Goal: Information Seeking & Learning: Learn about a topic

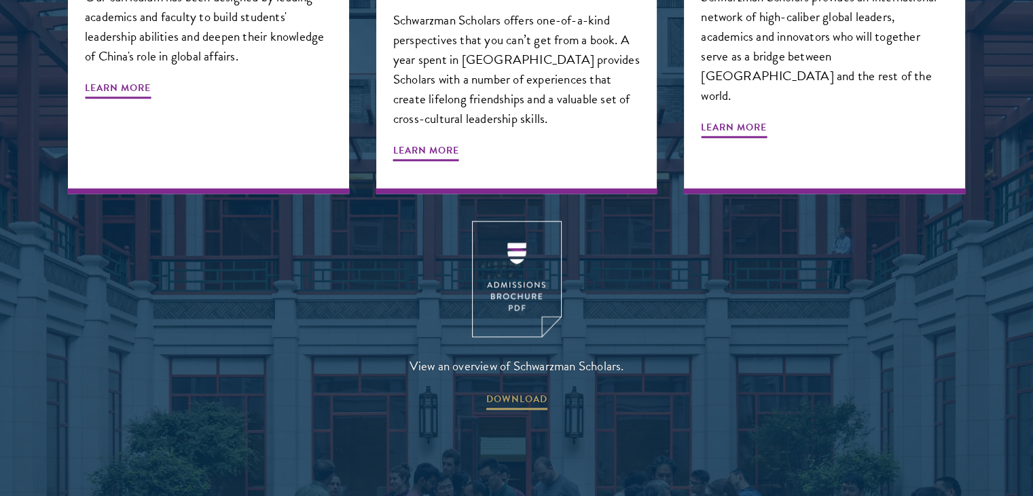
scroll to position [1902, 0]
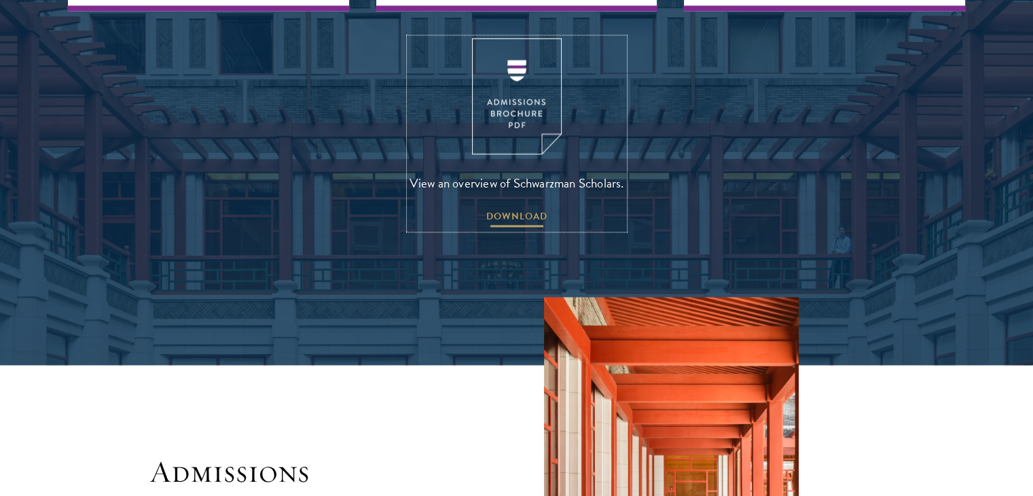
click at [507, 208] on span "DOWNLOAD" at bounding box center [516, 218] width 61 height 21
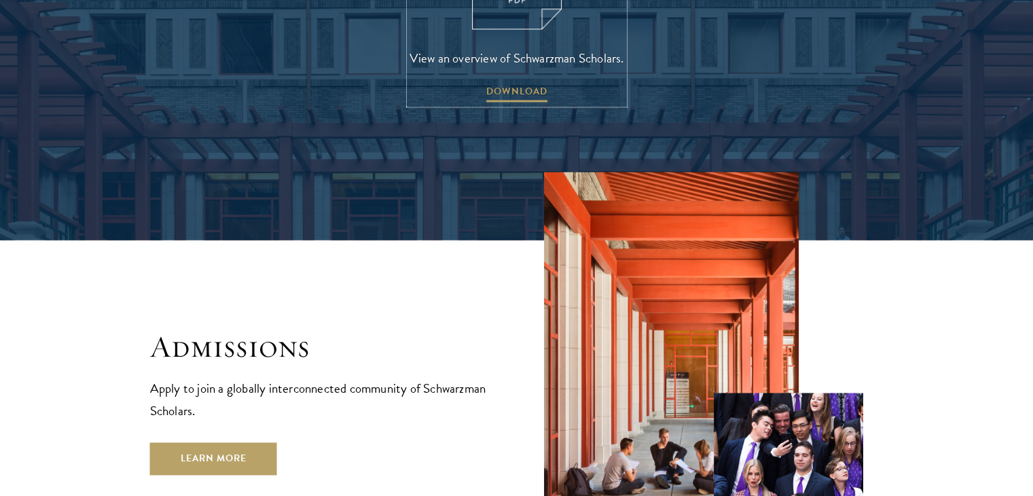
scroll to position [2242, 0]
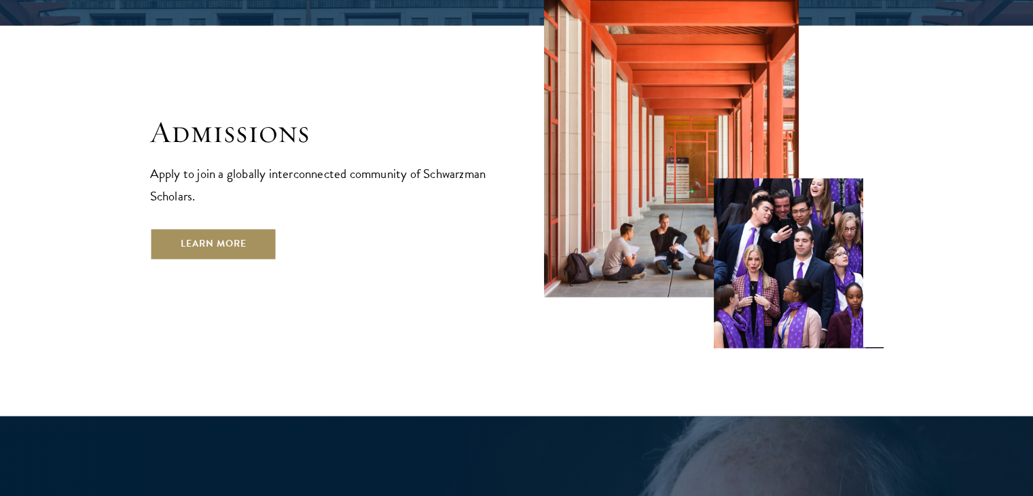
click at [249, 228] on link "Learn More" at bounding box center [213, 244] width 127 height 33
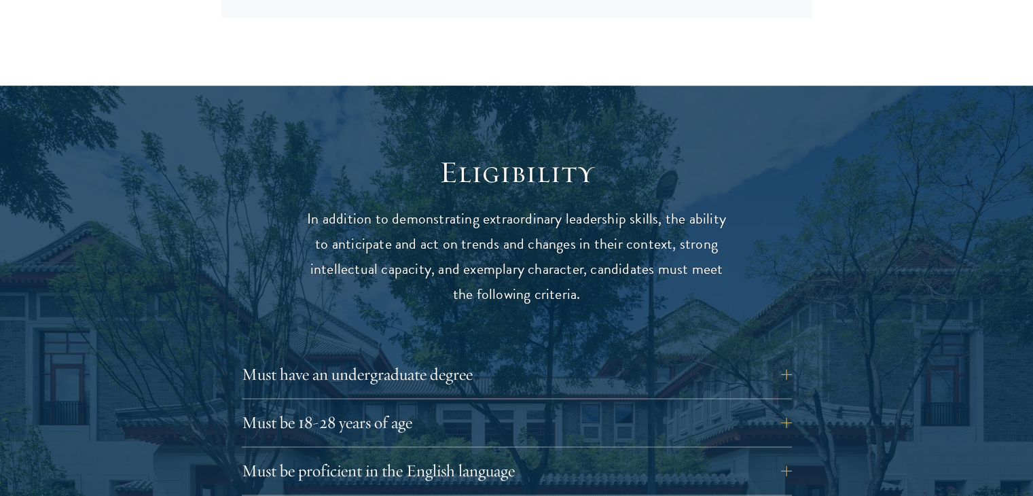
scroll to position [1698, 0]
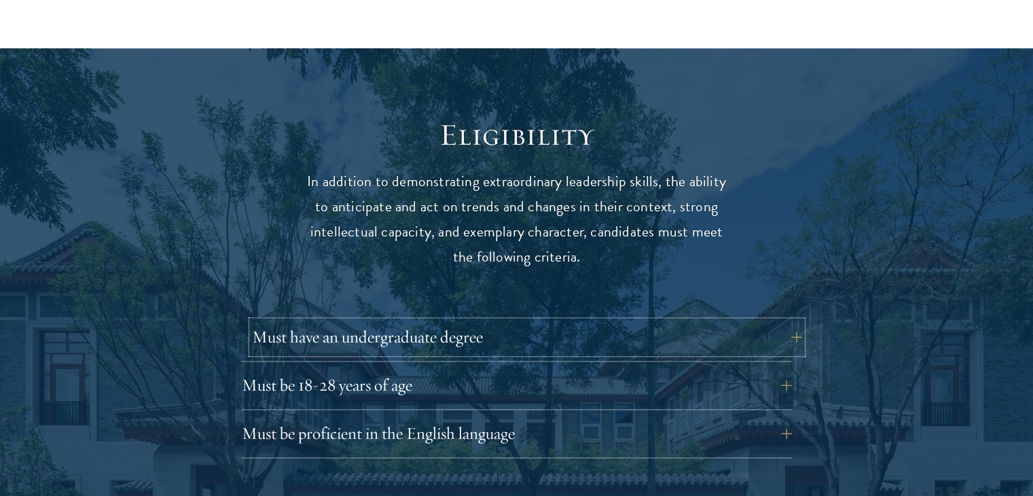
click at [419, 321] on button "Must have an undergraduate degree" at bounding box center [527, 337] width 550 height 33
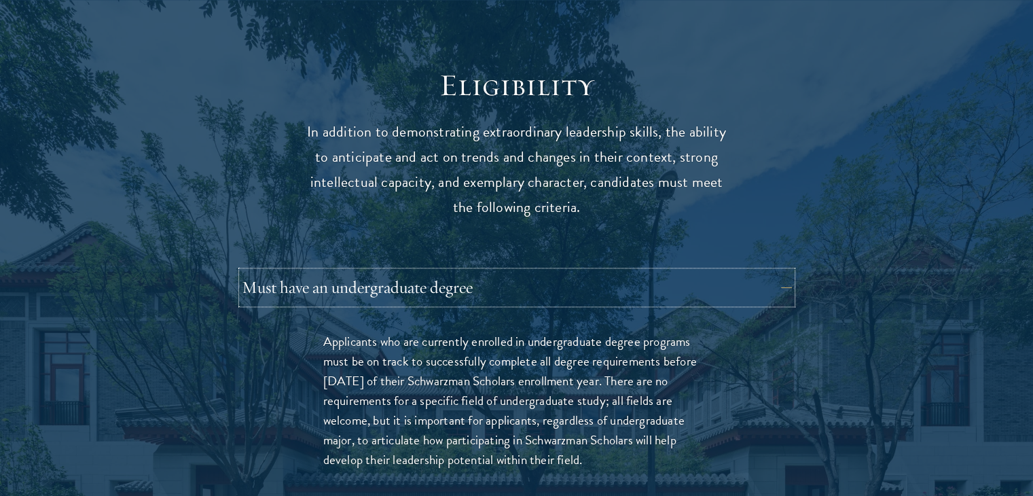
scroll to position [1970, 0]
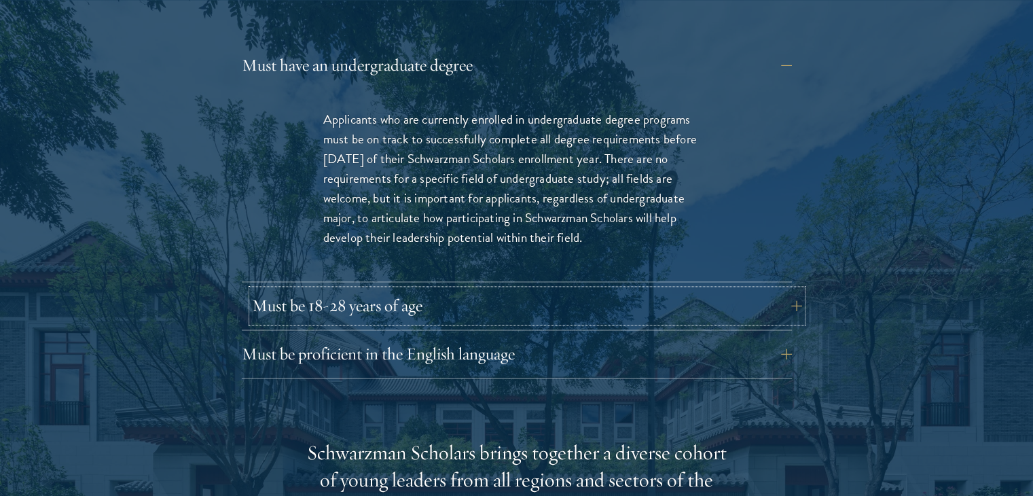
click at [416, 293] on button "Must be 18-28 years of age" at bounding box center [527, 305] width 550 height 33
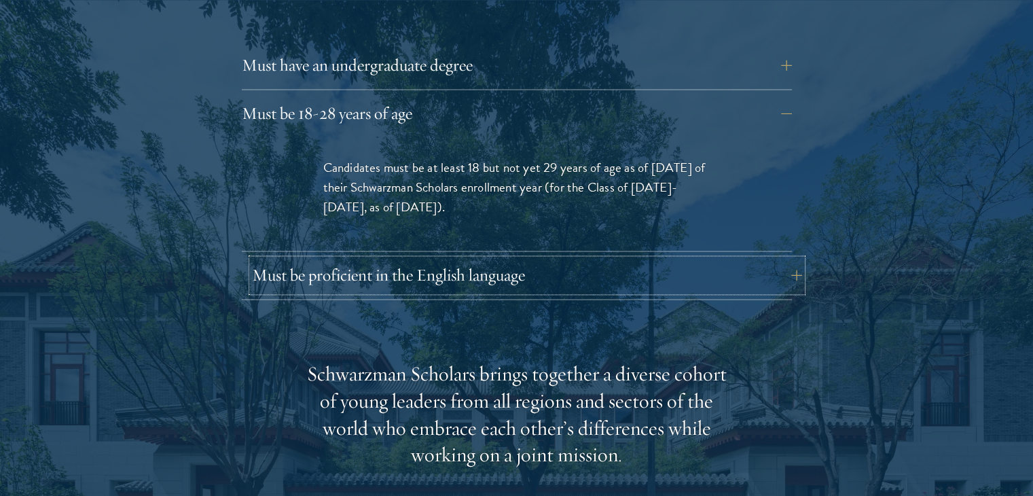
click at [412, 259] on button "Must be proficient in the English language" at bounding box center [527, 275] width 550 height 33
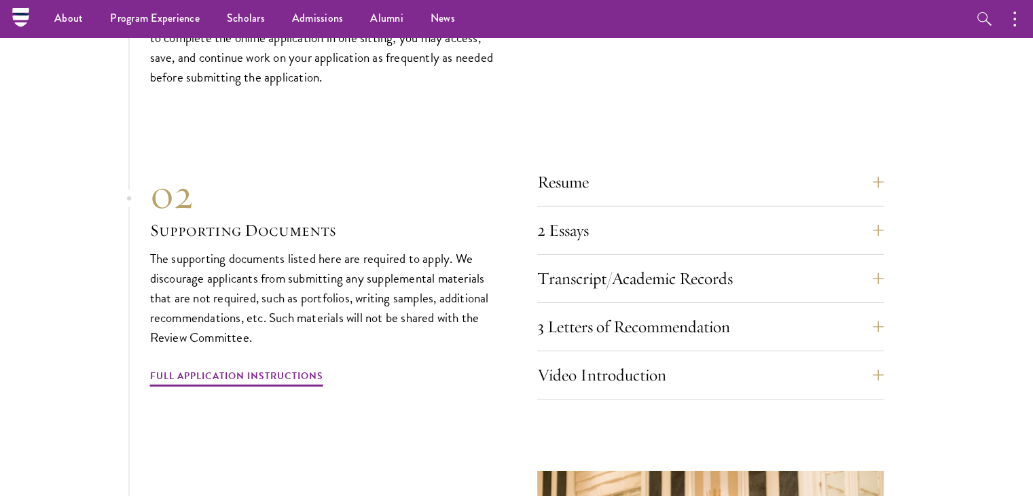
scroll to position [4551, 0]
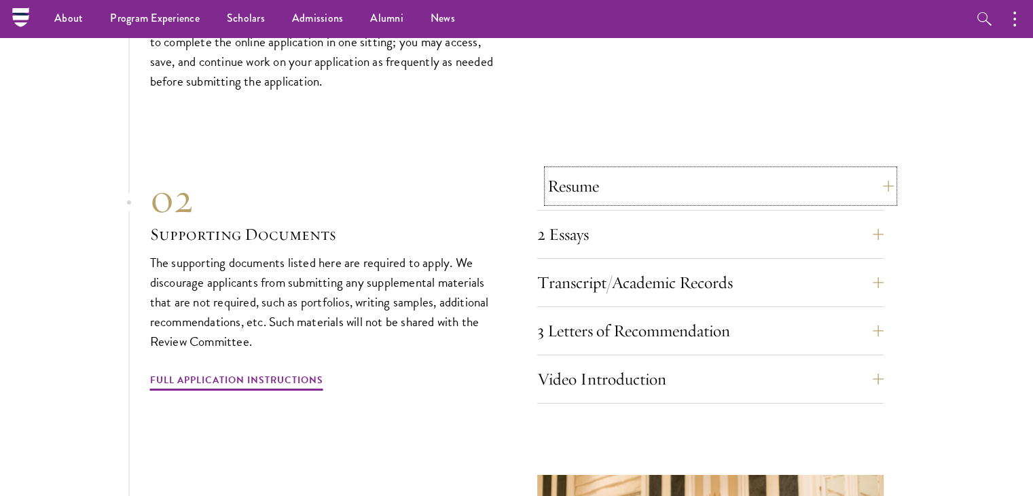
click at [606, 170] on button "Resume" at bounding box center [720, 186] width 346 height 33
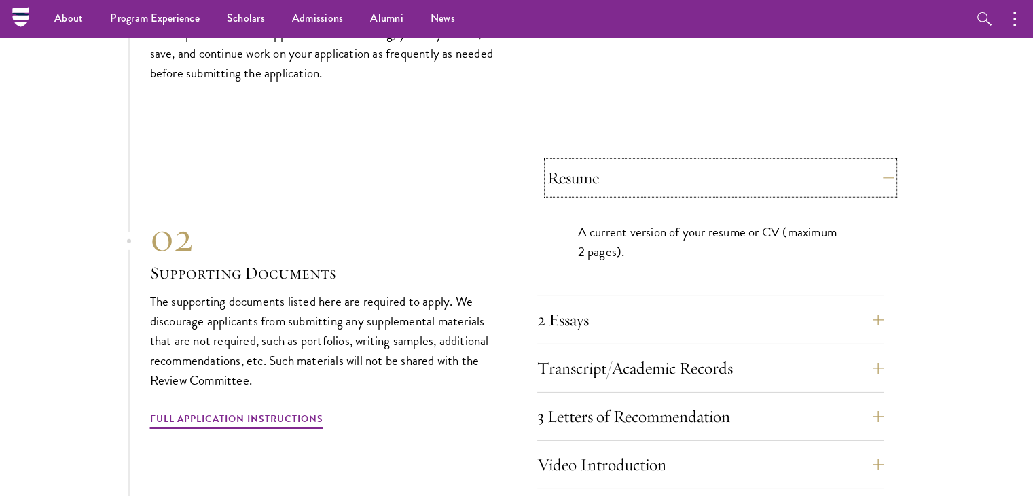
scroll to position [4187, 0]
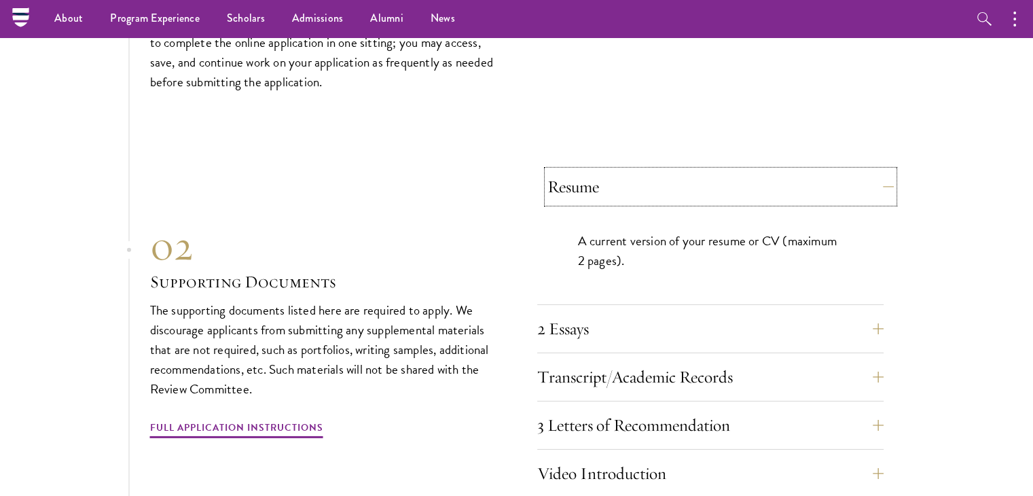
click at [606, 170] on button "Resume" at bounding box center [720, 186] width 346 height 33
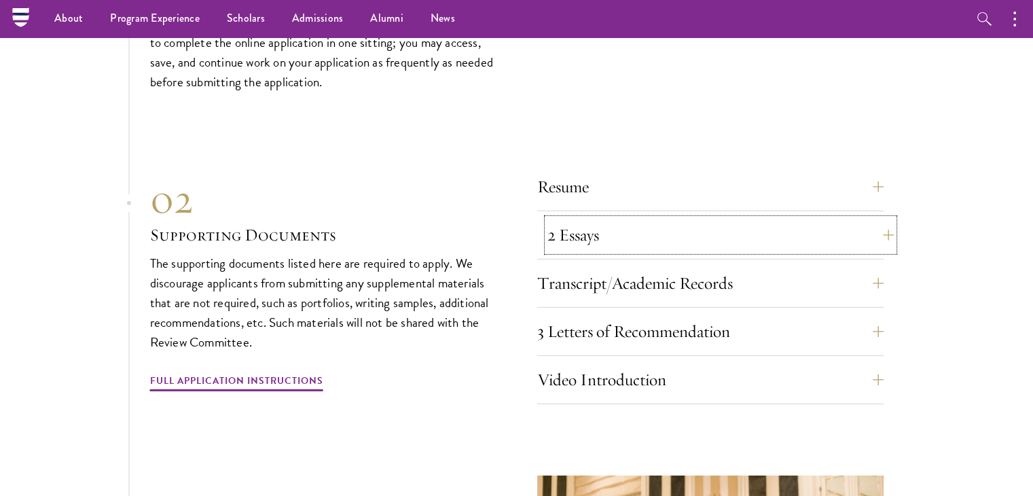
click at [583, 219] on button "2 Essays" at bounding box center [720, 235] width 346 height 33
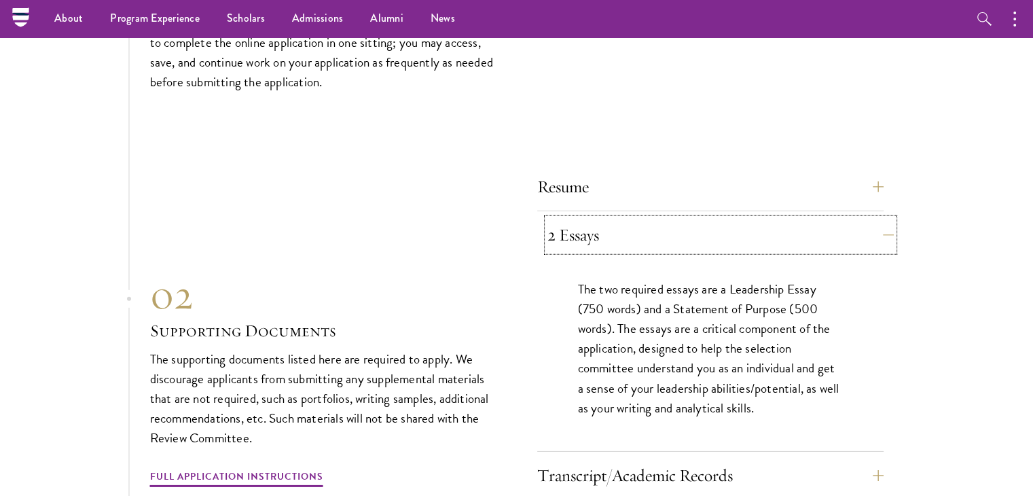
click at [583, 219] on button "2 Essays" at bounding box center [720, 235] width 346 height 33
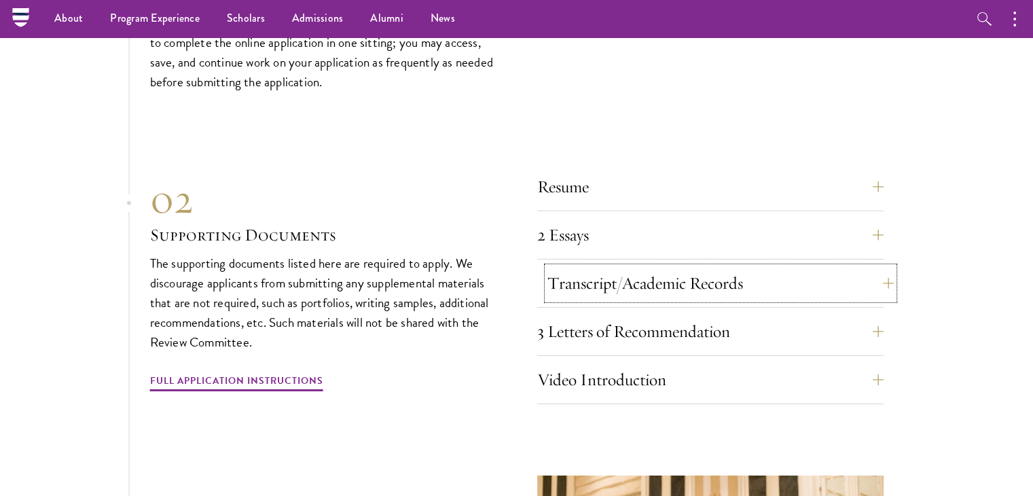
click at [582, 267] on button "Transcript/Academic Records" at bounding box center [720, 283] width 346 height 33
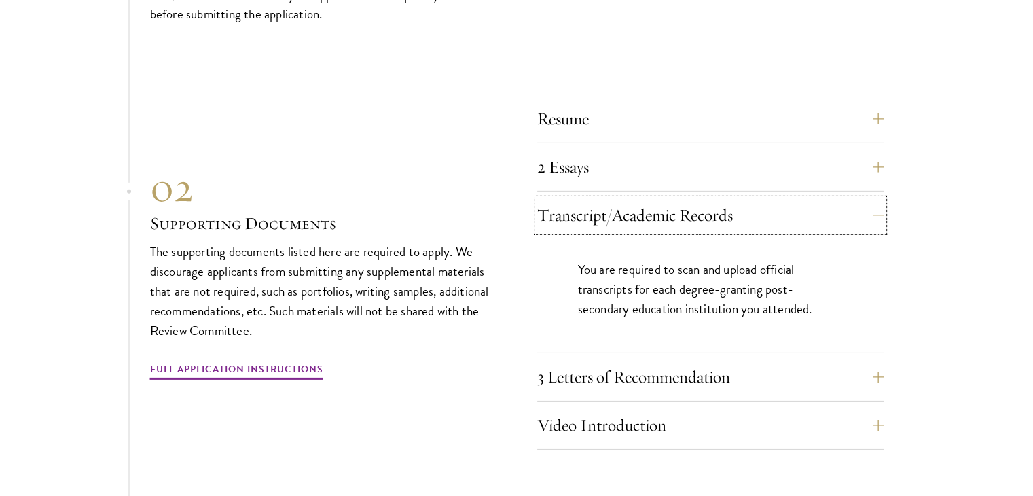
scroll to position [4255, 0]
click at [581, 200] on button "Transcript/Academic Records" at bounding box center [720, 215] width 346 height 33
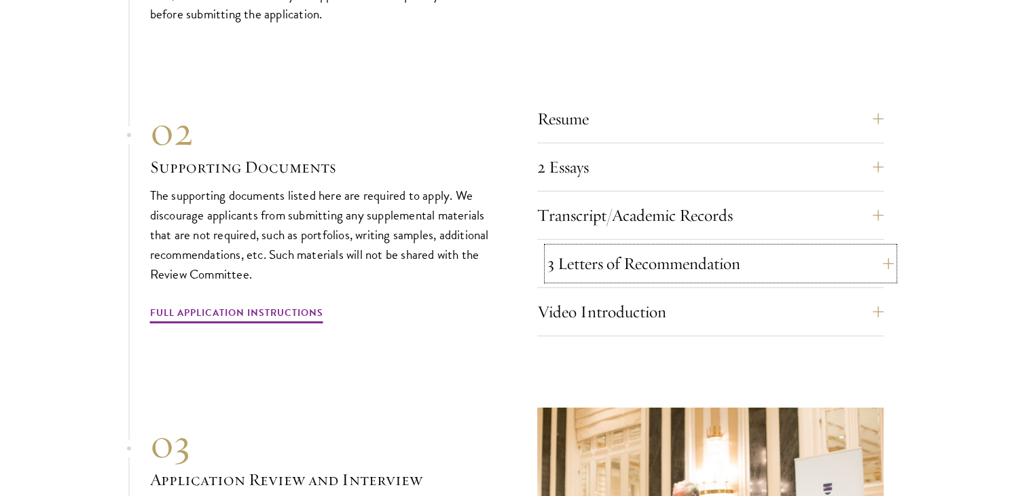
click at [581, 247] on button "3 Letters of Recommendation" at bounding box center [720, 263] width 346 height 33
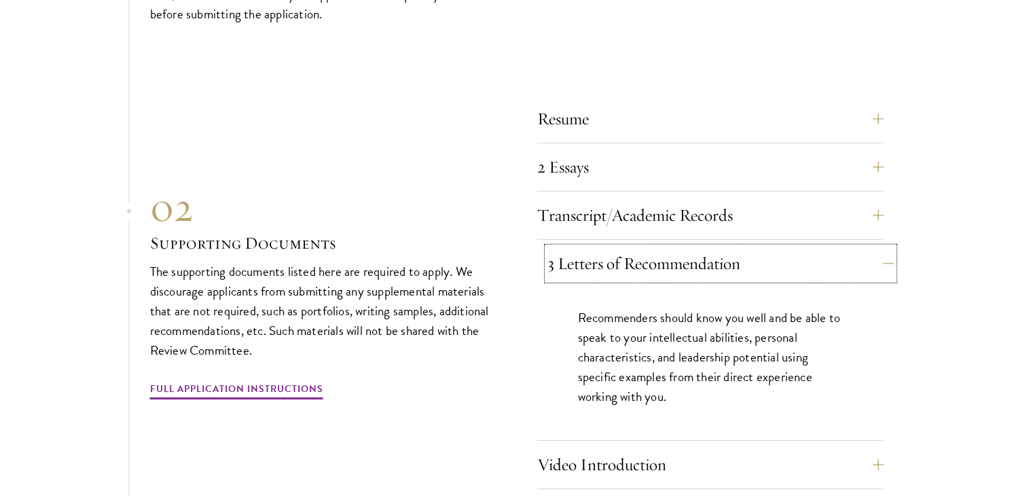
click at [588, 247] on button "3 Letters of Recommendation" at bounding box center [720, 263] width 346 height 33
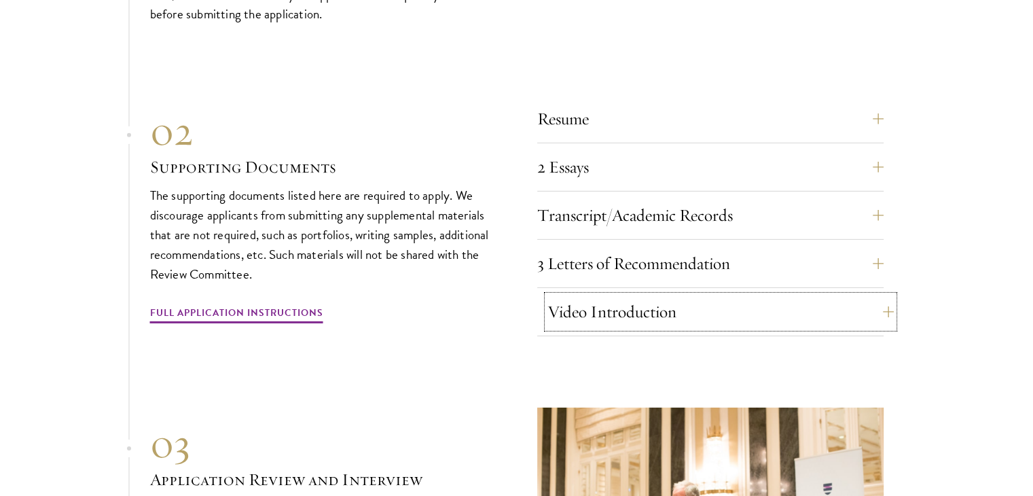
click at [600, 295] on button "Video Introduction" at bounding box center [720, 311] width 346 height 33
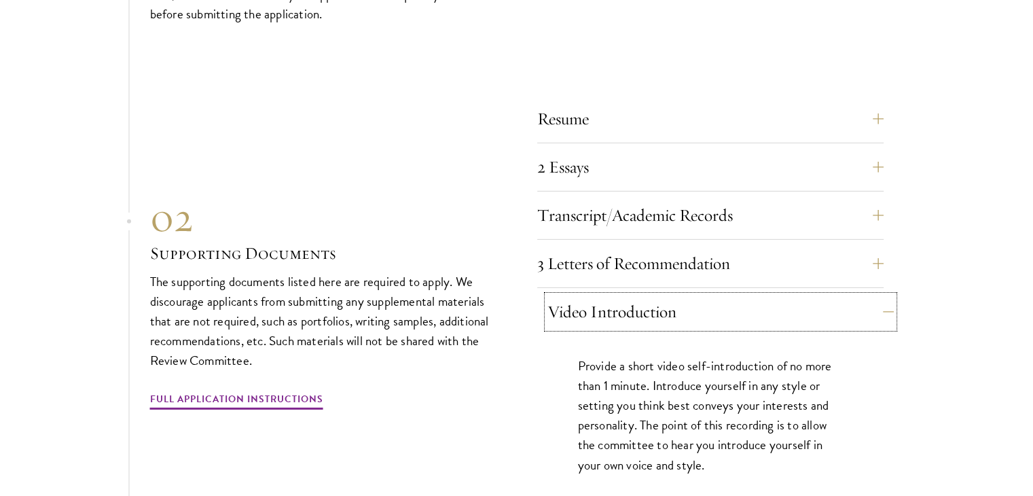
click at [600, 295] on button "Video Introduction" at bounding box center [720, 311] width 346 height 33
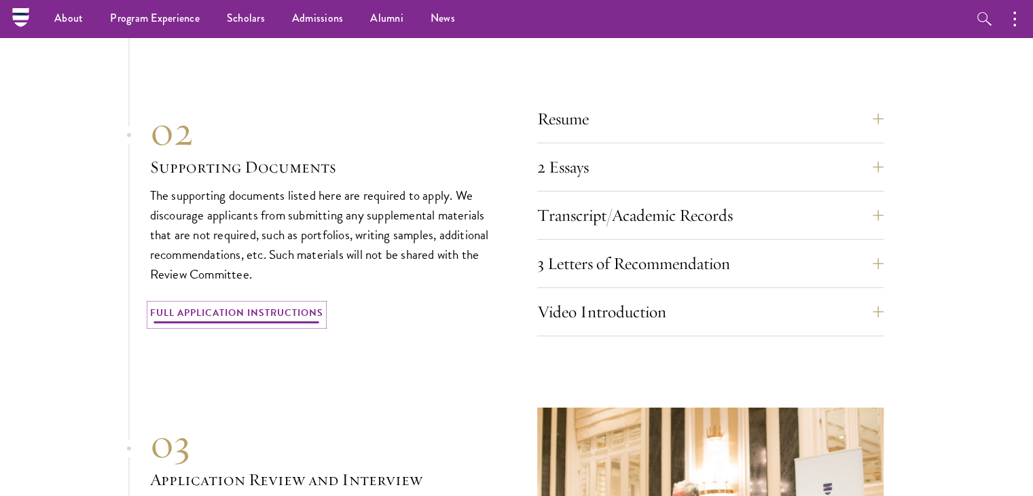
click at [319, 304] on link "Full Application Instructions" at bounding box center [236, 314] width 173 height 21
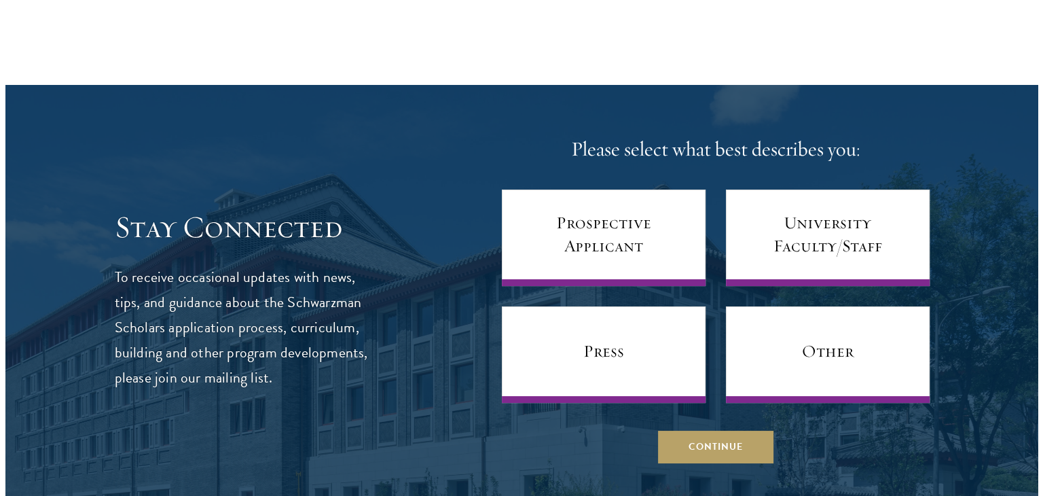
scroll to position [5274, 0]
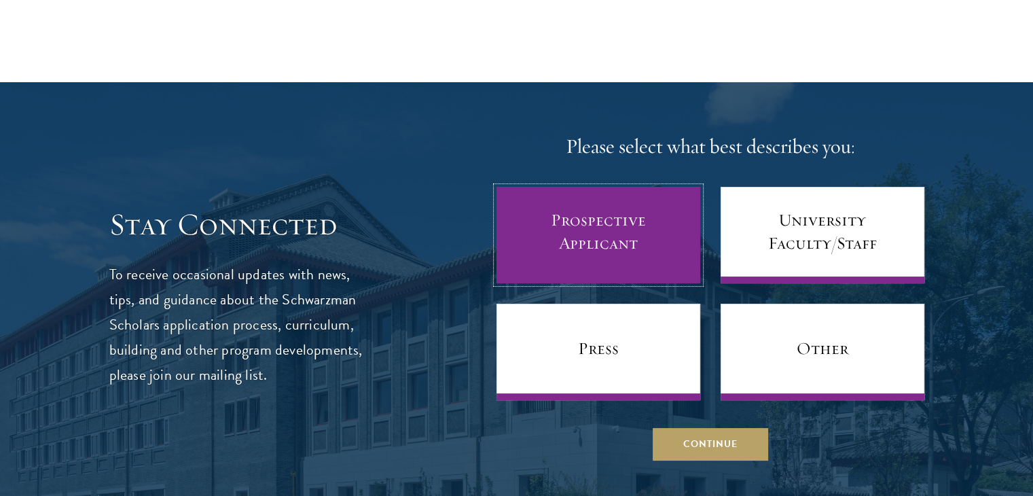
click at [573, 210] on link "Prospective Applicant" at bounding box center [599, 235] width 204 height 96
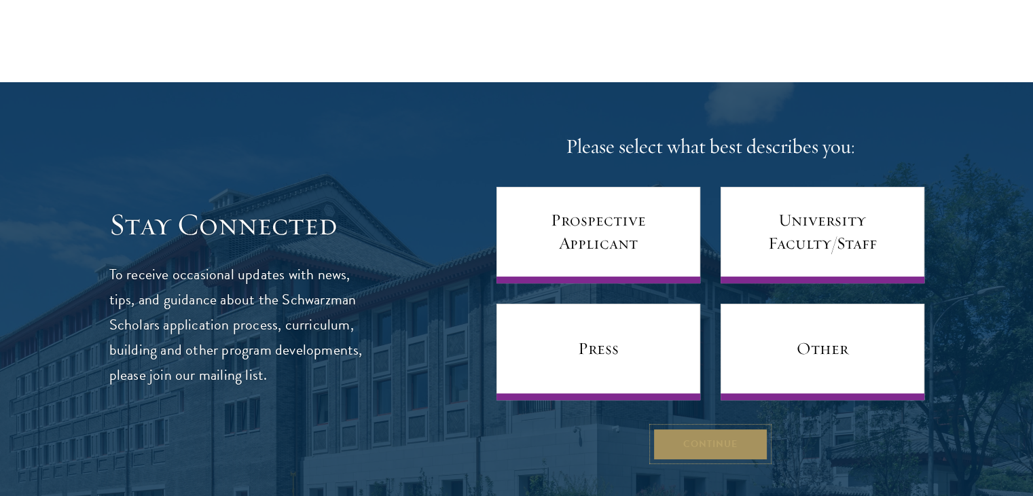
click at [739, 427] on button "Continue" at bounding box center [710, 443] width 115 height 33
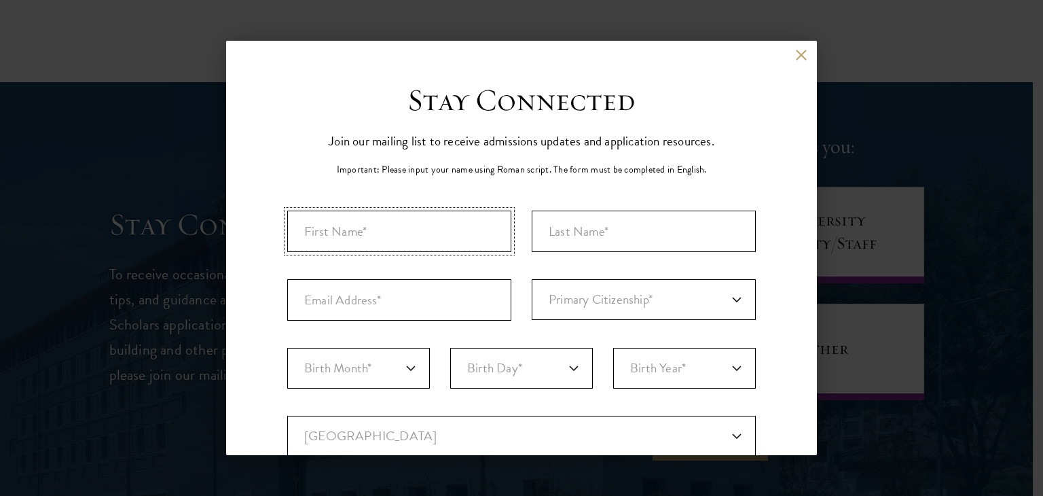
click at [421, 229] on input "First Name*" at bounding box center [399, 231] width 224 height 41
type input "Abraham"
type input "Hotasi"
type input "abrahamhotasi@gmail.com"
click at [609, 316] on select "Primary Citizenship* Afghanistan Aland Islands Albania Algeria Andorra Angola A…" at bounding box center [644, 299] width 224 height 41
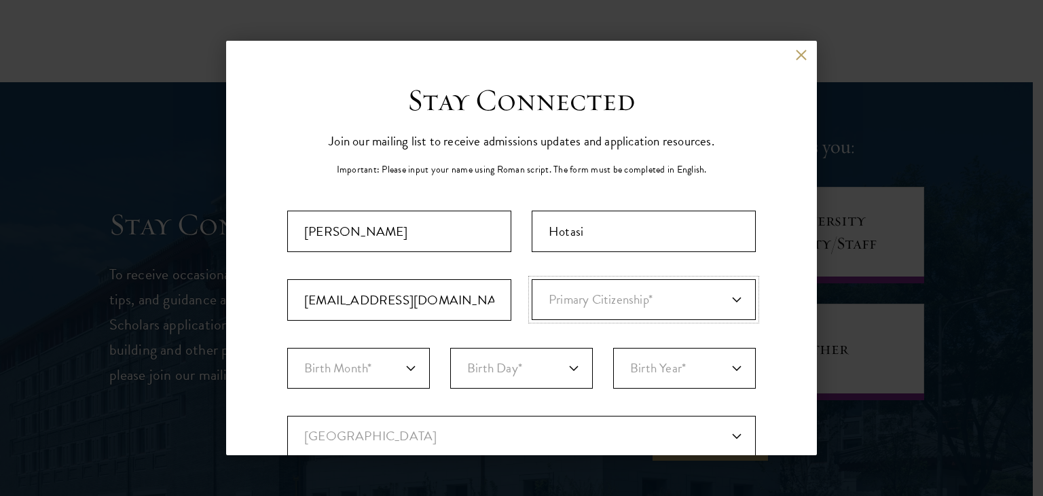
select select "ID"
click at [532, 279] on select "Primary Citizenship* Afghanistan Aland Islands Albania Algeria Andorra Angola A…" at bounding box center [644, 299] width 224 height 41
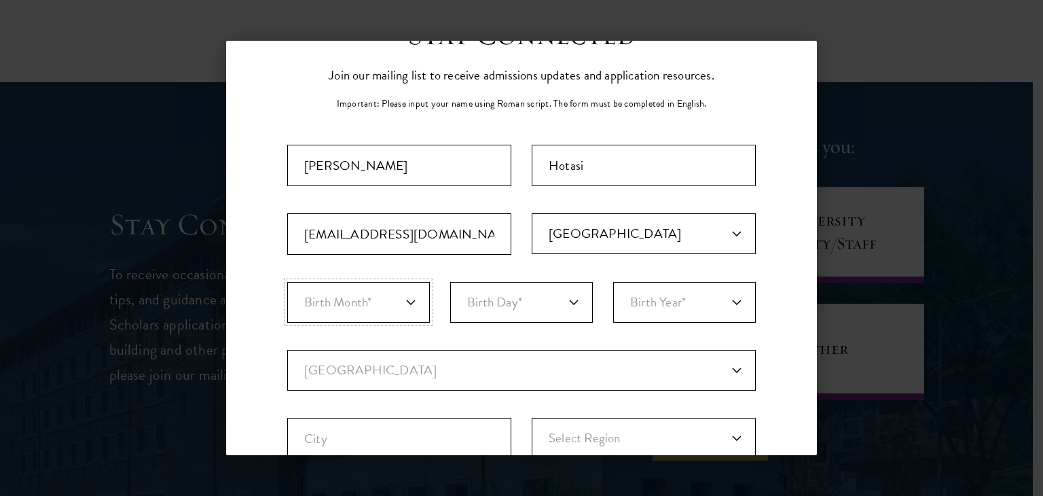
scroll to position [68, 0]
click at [375, 293] on select "Birth Month* January February March April May June July August September Octobe…" at bounding box center [358, 300] width 143 height 41
select select "06"
click at [287, 280] on select "Birth Month* January February March April May June July August September Octobe…" at bounding box center [358, 300] width 143 height 41
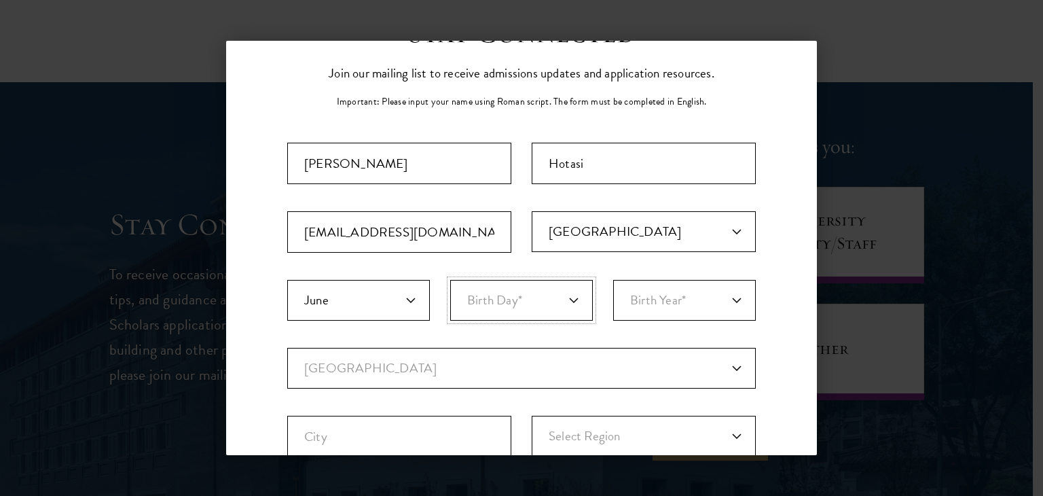
click at [543, 302] on select "Birth Day* 1 2 3 4 5 6 7 8 9 10 11 12 13 14 15 16 17 18 19 20 21 22 23 24 25 26…" at bounding box center [521, 300] width 143 height 41
select select "30"
click at [450, 280] on select "Birth Day* 1 2 3 4 5 6 7 8 9 10 11 12 13 14 15 16 17 18 19 20 21 22 23 24 25 26…" at bounding box center [521, 300] width 143 height 41
click at [658, 289] on select "Birth Year* 2025 2024 2023 2022 2021 2020 2019 2018 2017 2016 2015 2014 2013 20…" at bounding box center [684, 300] width 143 height 41
select select "2001"
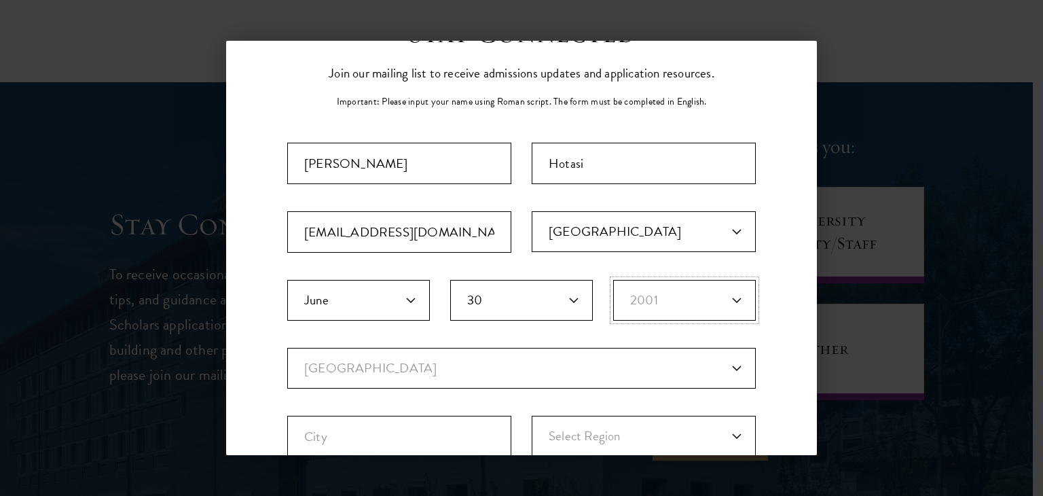
click at [613, 280] on select "Birth Year* 2025 2024 2023 2022 2021 2020 2019 2018 2017 2016 2015 2014 2013 20…" at bounding box center [684, 300] width 143 height 41
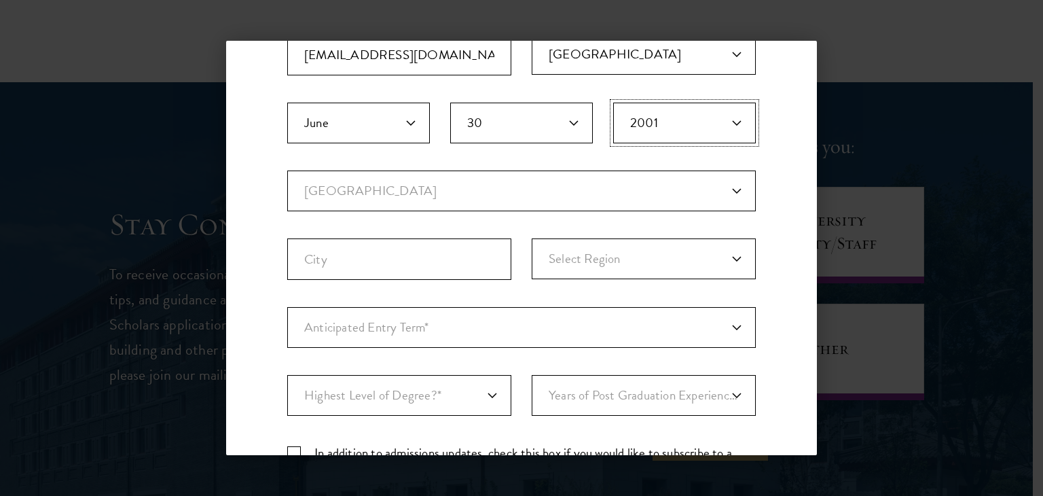
scroll to position [272, 0]
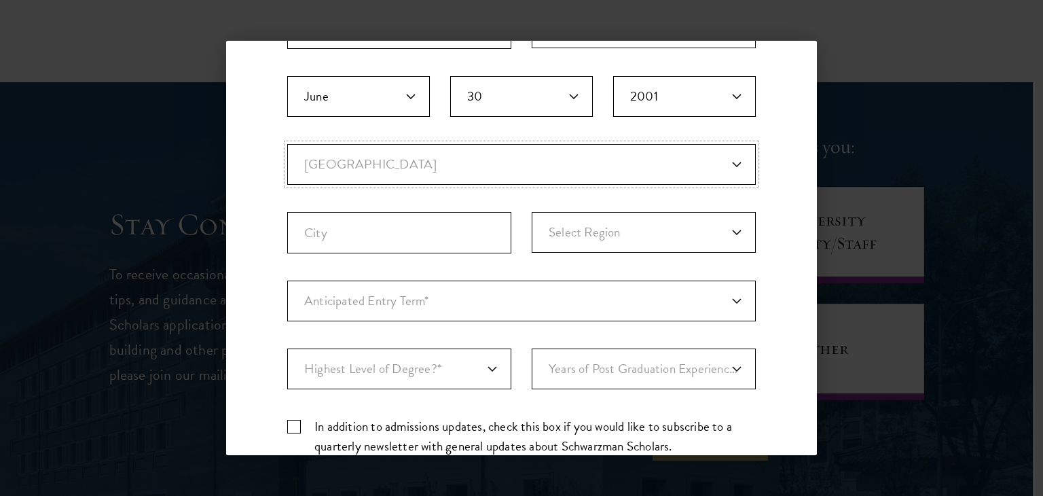
click at [493, 171] on select "Current Country Afghanistan Aland Islands Albania Algeria Andorra Angola Anguil…" at bounding box center [521, 164] width 469 height 41
select select "ID"
click at [287, 144] on select "Current Country Afghanistan Aland Islands Albania Algeria Andorra Angola Anguil…" at bounding box center [521, 164] width 469 height 41
select select
click at [434, 234] on input "City" at bounding box center [399, 232] width 224 height 41
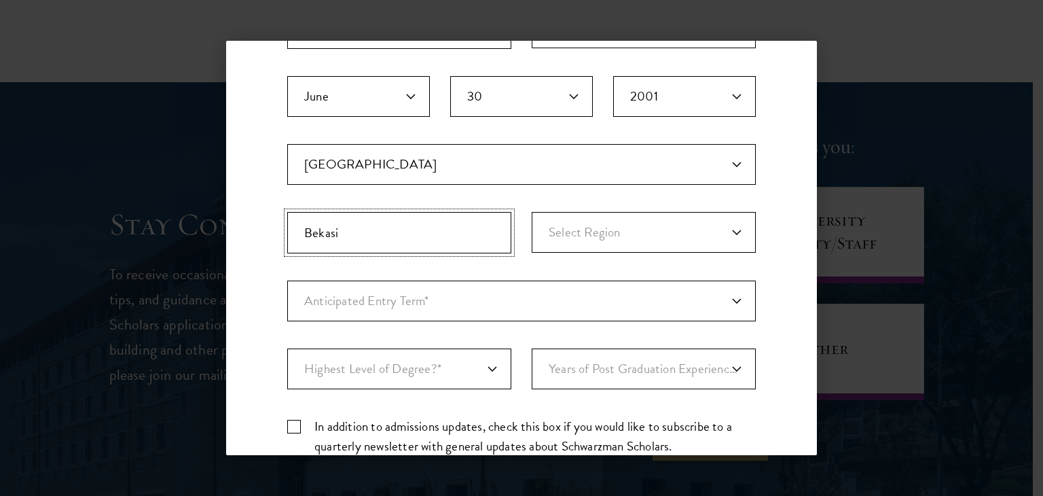
type input "Bekasi"
click at [608, 232] on select "Select Region Java Kalimantan Lesser Sunda Islands Maluku Islands Papua Islands…" at bounding box center [644, 232] width 224 height 41
select select "Java"
click at [532, 212] on select "Select Region Java Kalimantan Lesser Sunda Islands Maluku Islands Papua Islands…" at bounding box center [644, 232] width 224 height 41
click at [490, 297] on select "Anticipated Entry Term* August 2026 (Application opens April 2025) Just Explori…" at bounding box center [521, 301] width 469 height 41
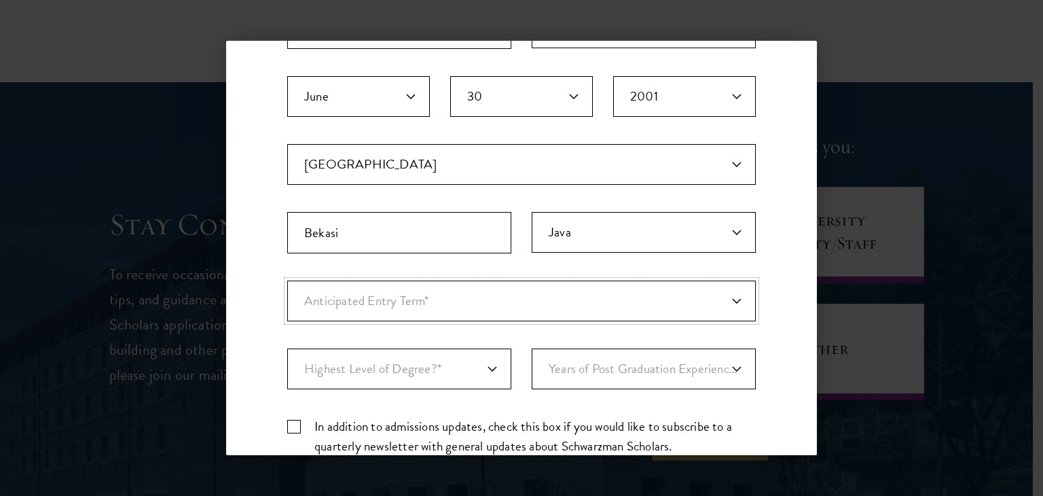
select select "a6790467-ebe7-4045-a56a-66c1cae98076"
click at [287, 281] on select "Anticipated Entry Term* August 2026 (Application opens April 2025) Just Explori…" at bounding box center [521, 301] width 469 height 41
click at [458, 372] on select "Highest Level of Degree?* PHD Bachelor's Master's Current Undergraduate Student" at bounding box center [399, 368] width 224 height 41
select select "baef124f-e103-44b1-8ca6-5d0669438e44"
click at [287, 348] on select "Highest Level of Degree?* PHD Bachelor's Master's Current Undergraduate Student" at bounding box center [399, 368] width 224 height 41
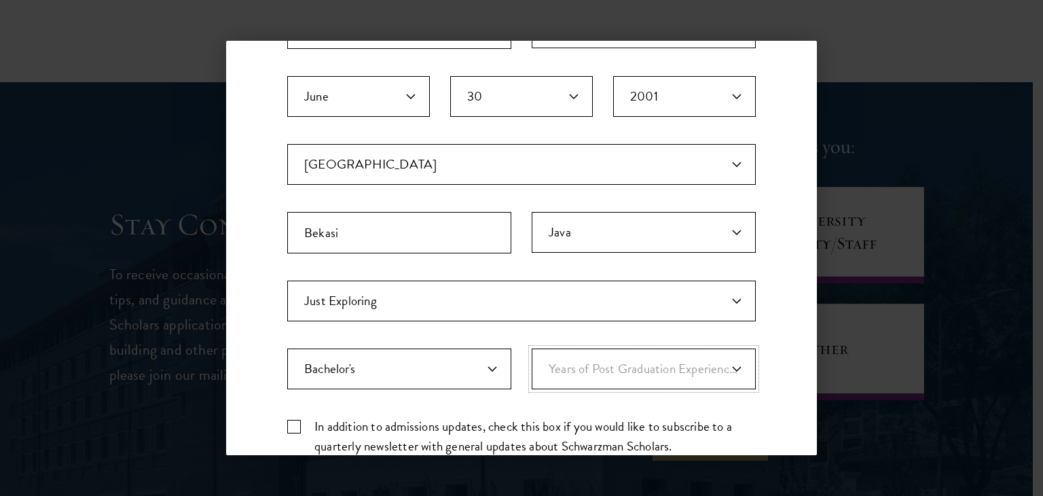
click at [562, 359] on select "Years of Post Graduation Experience?* 1 2 3 4 5 6 7 8 9 10" at bounding box center [644, 368] width 224 height 41
select select "1"
click at [532, 348] on select "Years of Post Graduation Experience?* 1 2 3 4 5 6 7 8 9 10" at bounding box center [644, 368] width 224 height 41
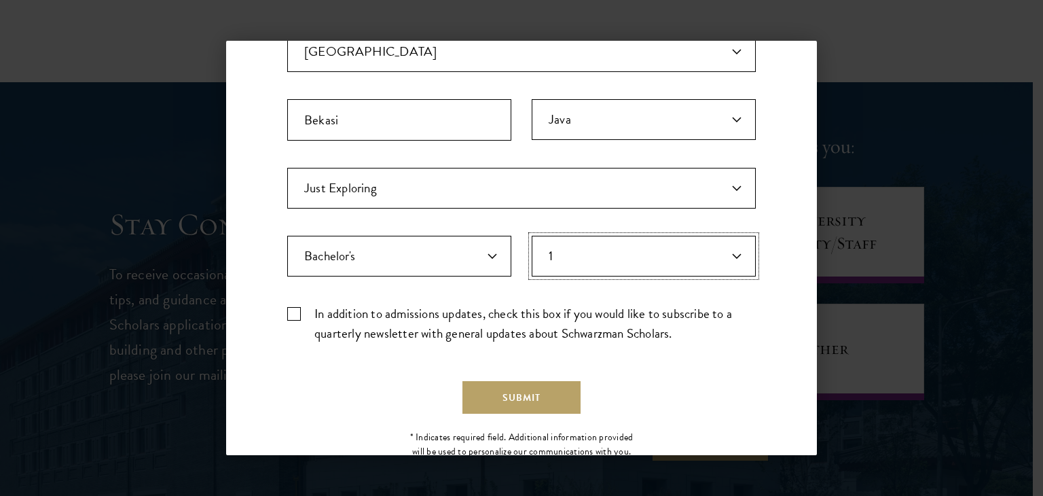
scroll to position [408, 0]
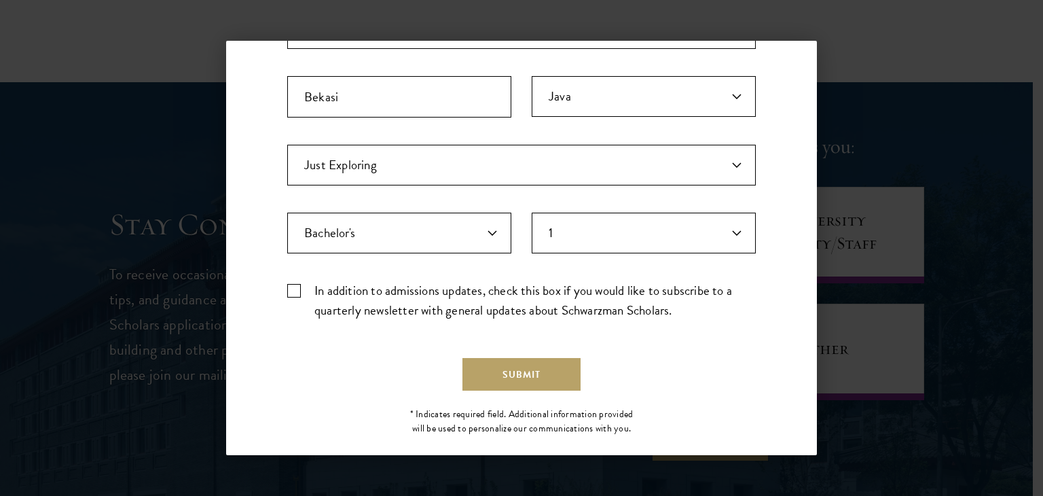
click at [293, 276] on div "Important: The form must be completed in English. Abraham Hotasi abrahamhotasi@…" at bounding box center [521, 67] width 469 height 528
click at [293, 288] on label "In addition to admissions updates, check this box if you would like to subscrib…" at bounding box center [521, 300] width 469 height 39
click at [293, 288] on input "In addition to admissions updates, check this box if you would like to subscrib…" at bounding box center [521, 285] width 469 height 9
checkbox input "true"
click at [518, 367] on button "Submit" at bounding box center [522, 374] width 118 height 33
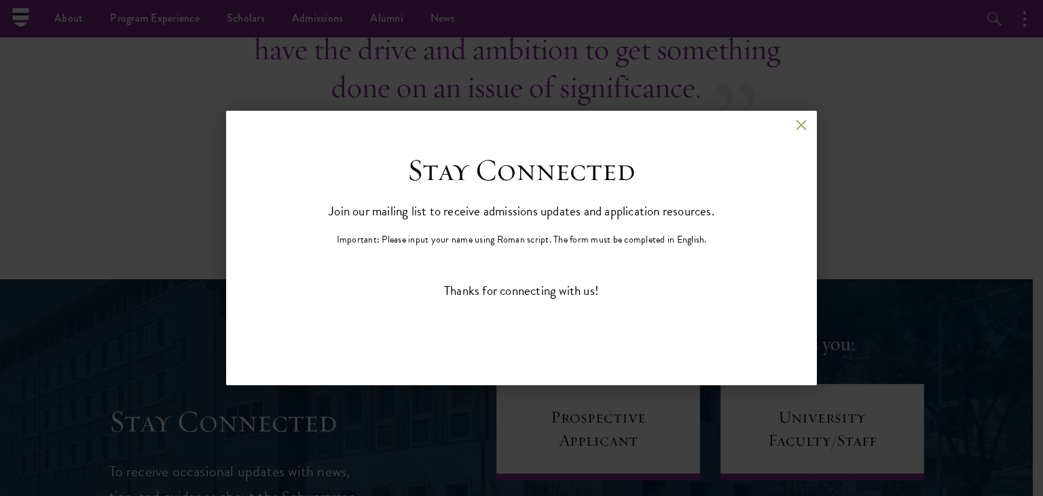
scroll to position [0, 0]
click at [295, 268] on div "Stay Connected Join our mailing list to receive admissions updates and applicat…" at bounding box center [521, 252] width 469 height 203
click at [125, 209] on div "Back Stay Connected Please select what best describes you: Prospective Applican…" at bounding box center [521, 248] width 1043 height 414
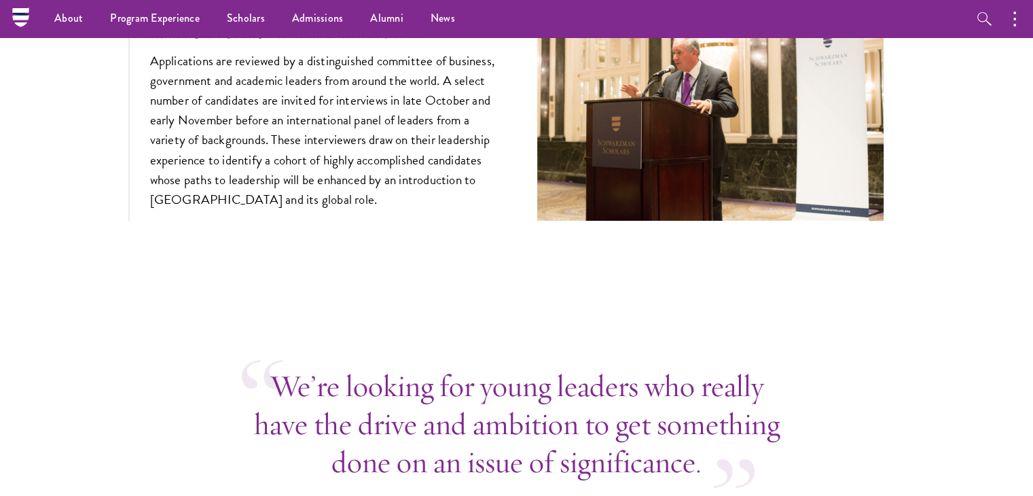
scroll to position [4694, 0]
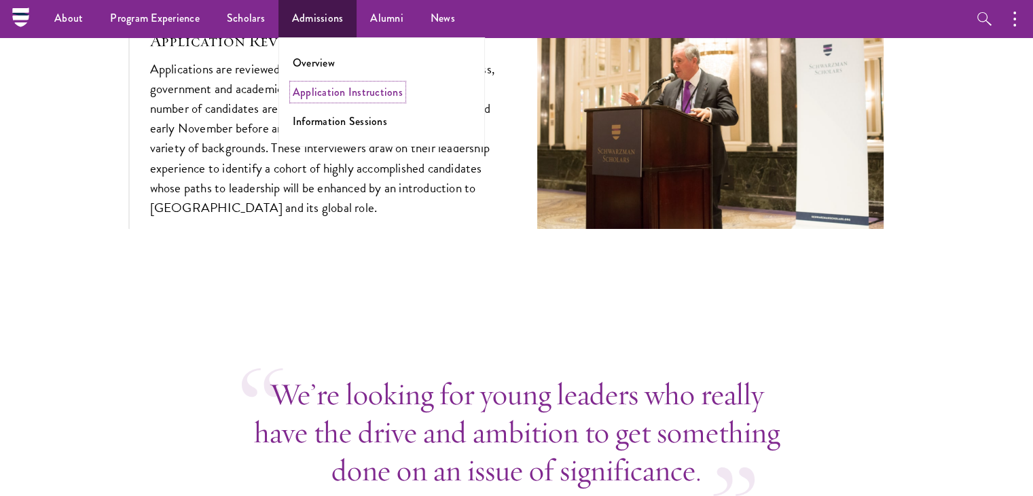
click at [337, 88] on link "Application Instructions" at bounding box center [348, 92] width 110 height 16
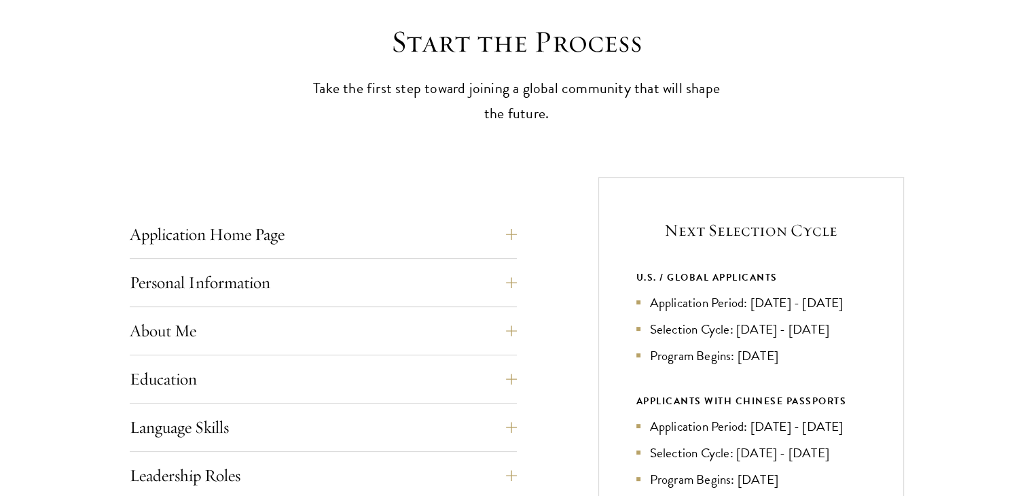
scroll to position [543, 0]
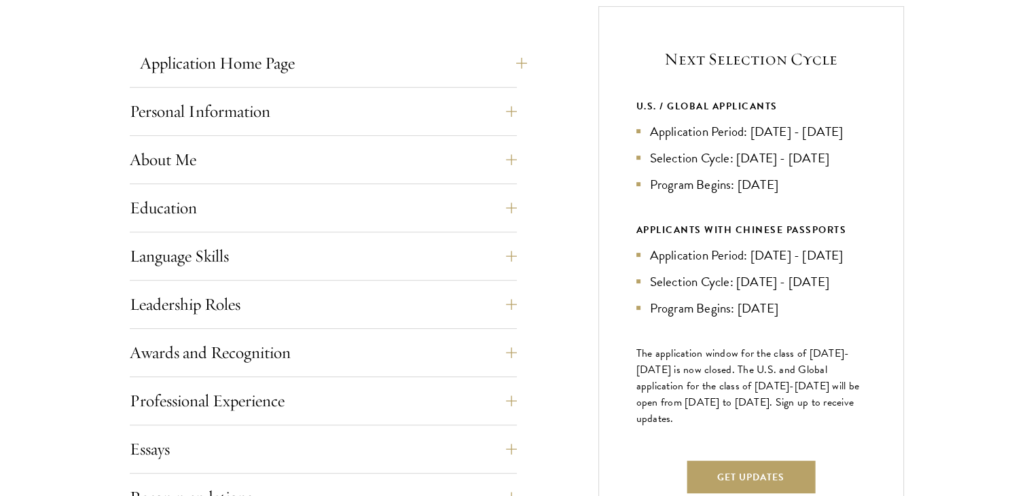
drag, startPoint x: 471, startPoint y: 34, endPoint x: 480, endPoint y: 47, distance: 15.6
click at [473, 37] on div "Application Home Page The online application form must be completed in English.…" at bounding box center [323, 408] width 387 height 805
click at [501, 80] on div "Application Home Page The online application form must be completed in English.…" at bounding box center [323, 67] width 387 height 41
click at [497, 72] on button "Application Home Page" at bounding box center [333, 63] width 387 height 33
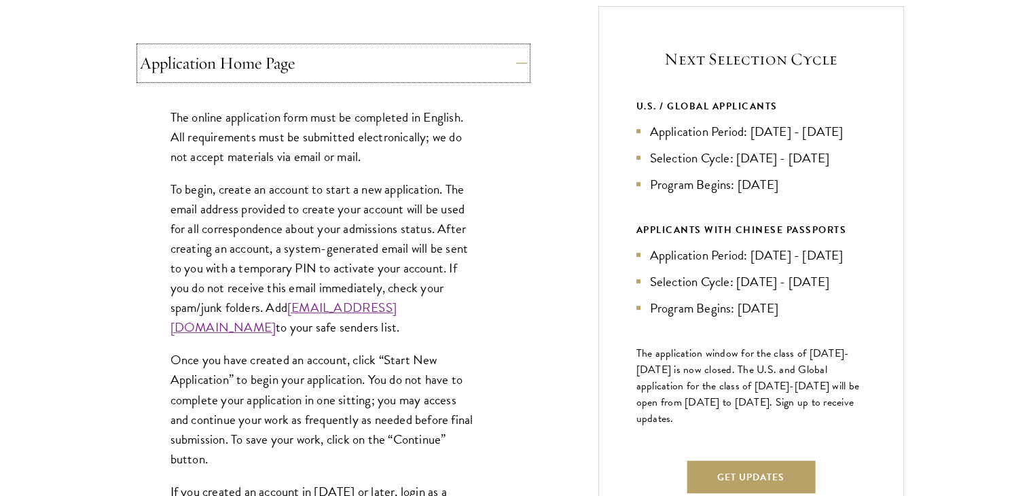
click at [497, 71] on button "Application Home Page" at bounding box center [333, 63] width 387 height 33
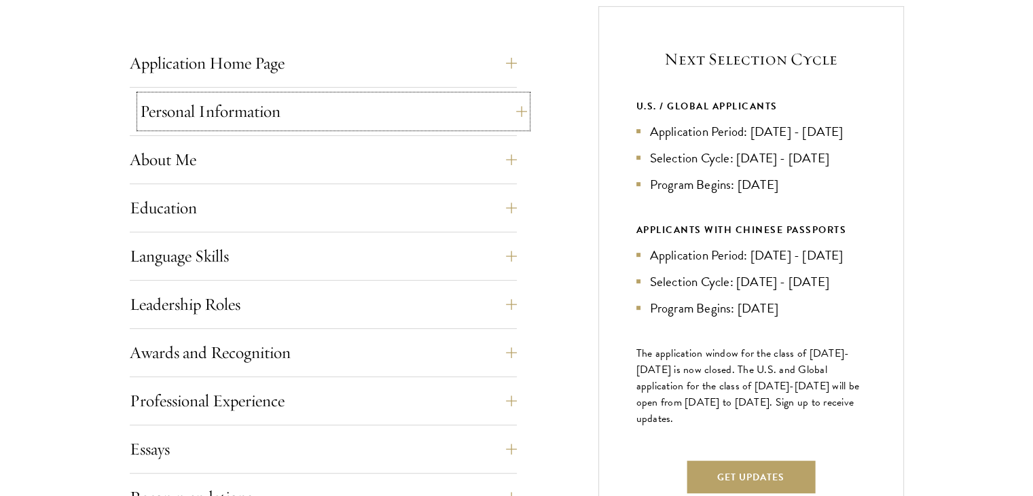
click at [505, 120] on button "Personal Information" at bounding box center [333, 111] width 387 height 33
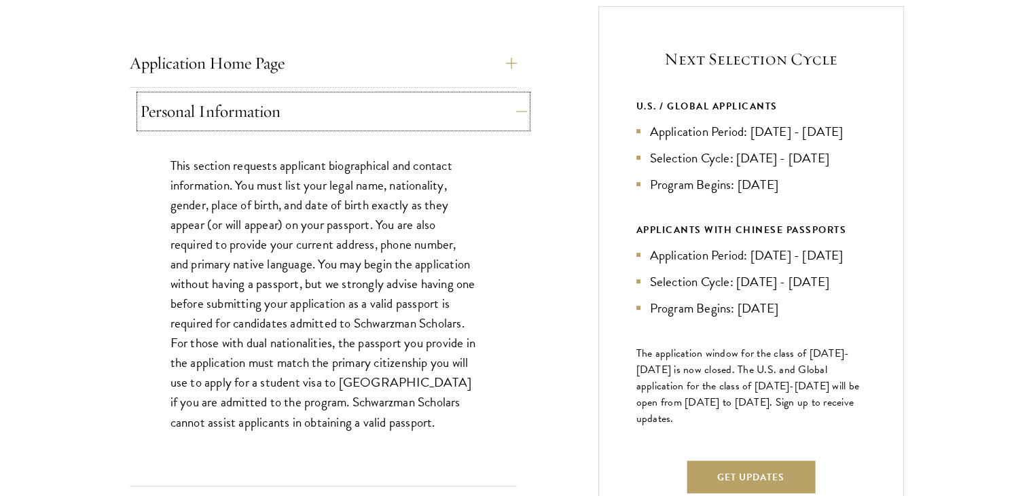
click at [505, 120] on button "Personal Information" at bounding box center [333, 111] width 387 height 33
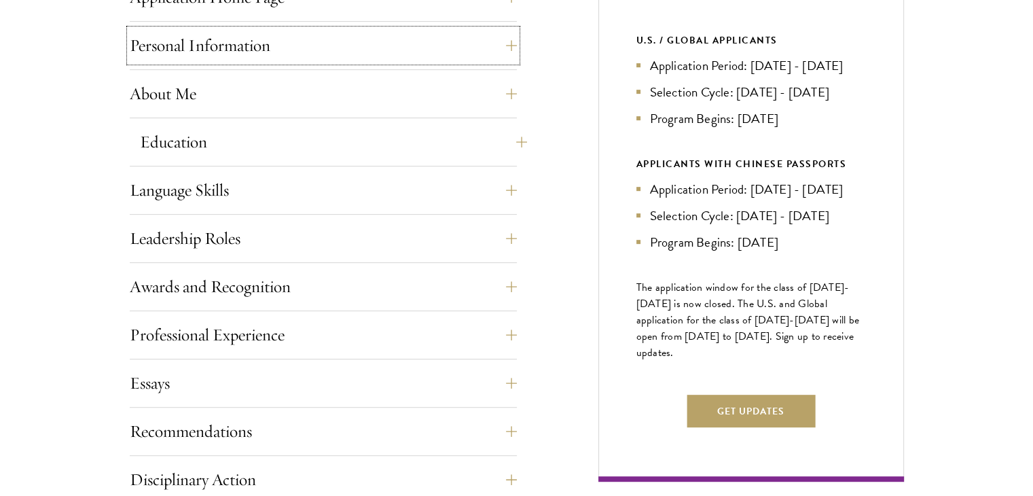
scroll to position [611, 0]
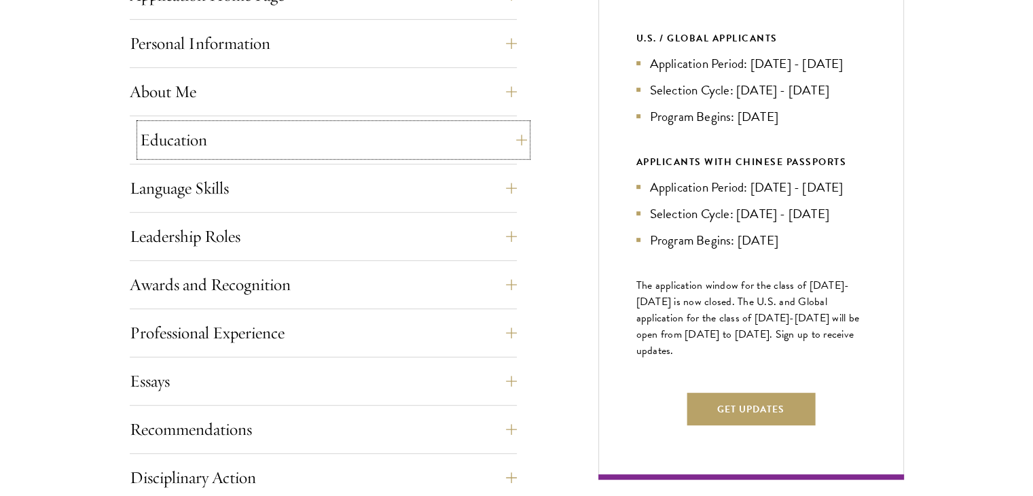
click at [505, 141] on button "Education" at bounding box center [333, 140] width 387 height 33
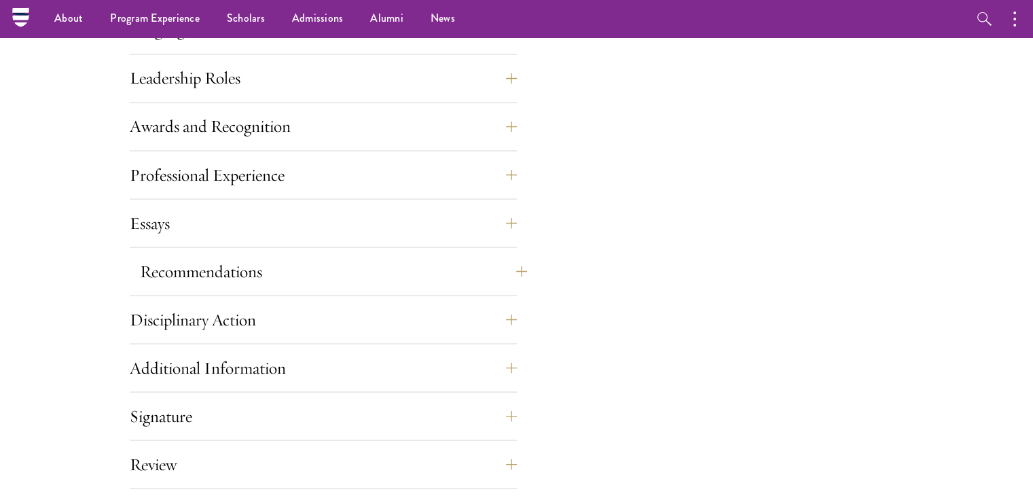
scroll to position [2445, 0]
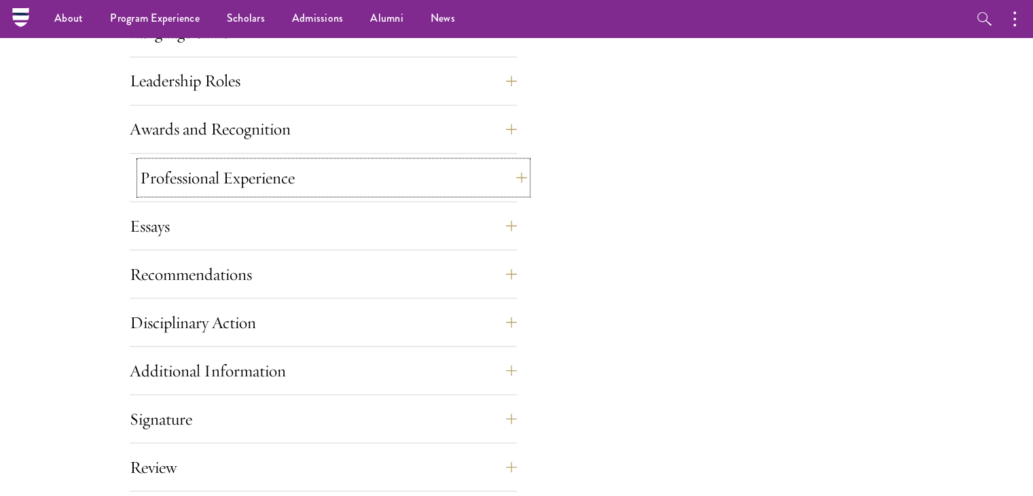
click at [492, 192] on button "Professional Experience" at bounding box center [333, 177] width 387 height 33
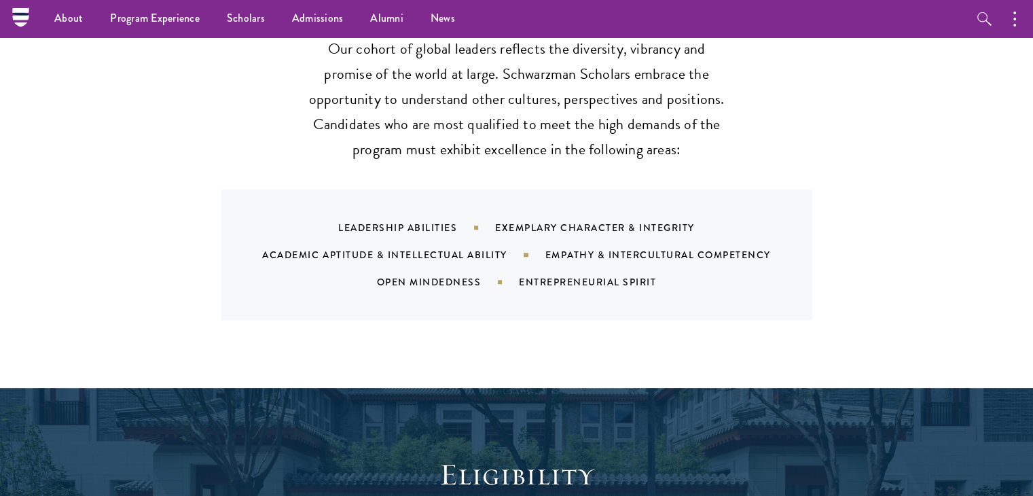
scroll to position [1834, 0]
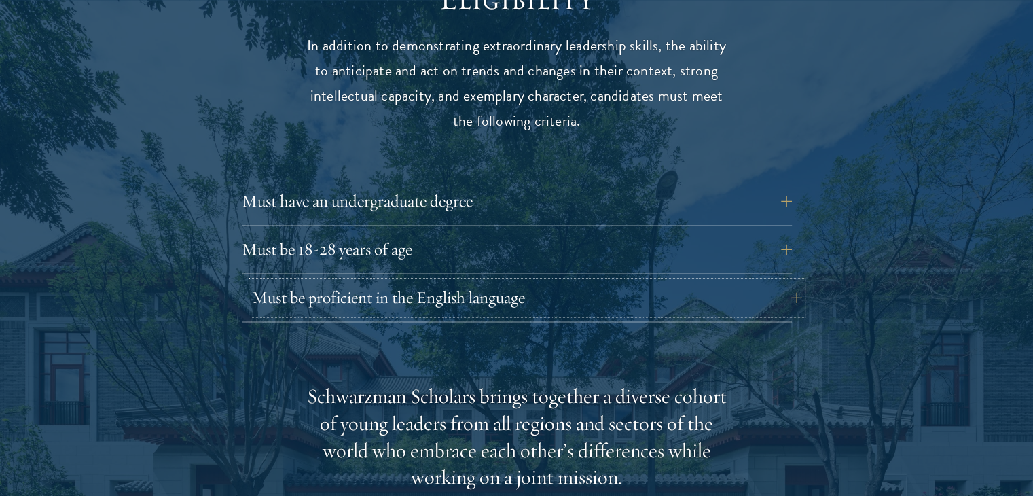
click at [542, 281] on button "Must be proficient in the English language" at bounding box center [527, 297] width 550 height 33
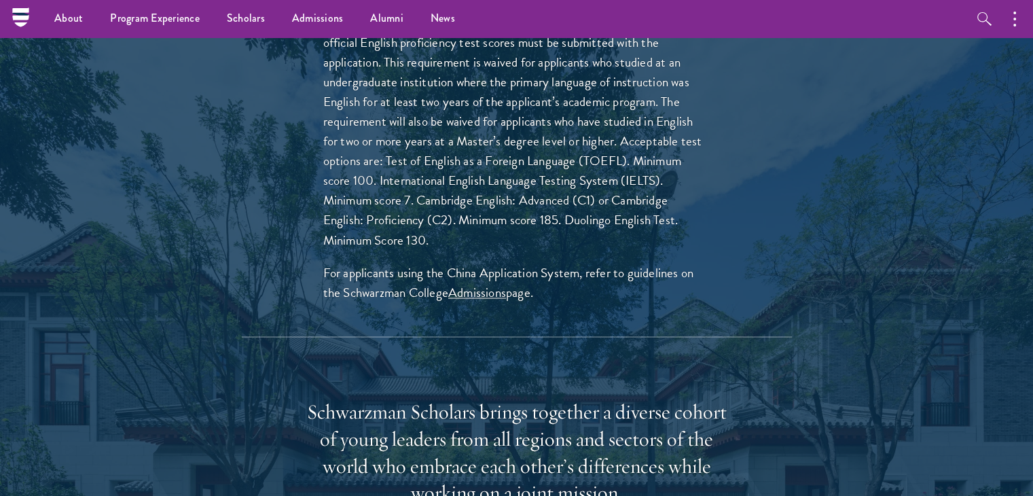
scroll to position [2106, 0]
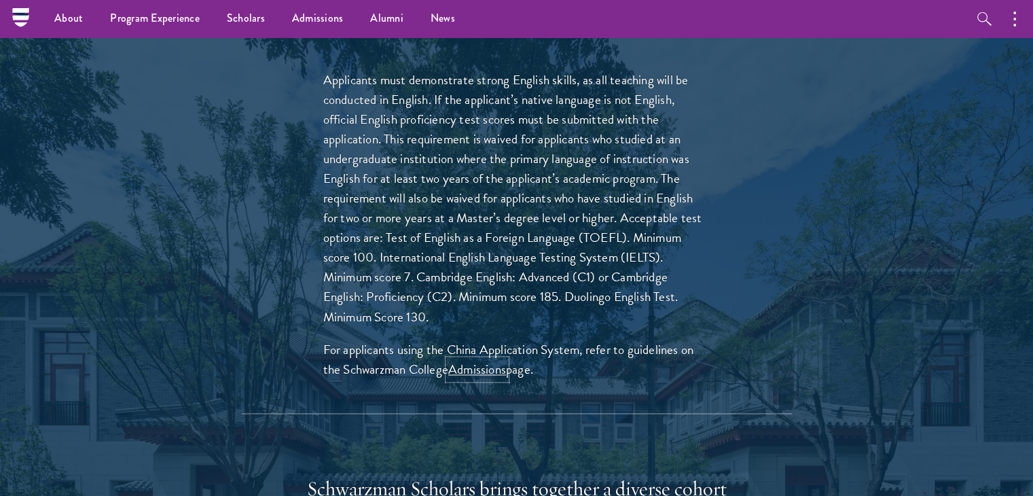
click at [490, 359] on link "Admissions" at bounding box center [477, 369] width 58 height 20
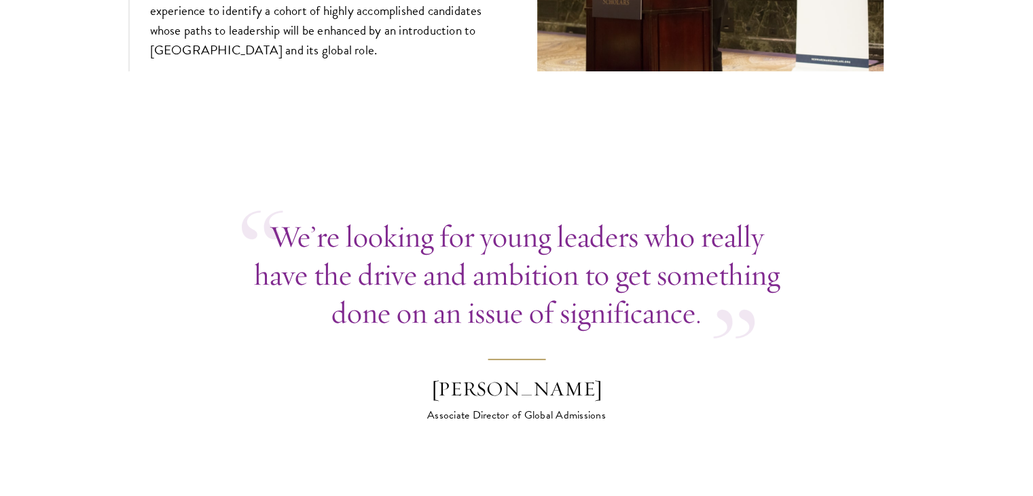
scroll to position [5230, 0]
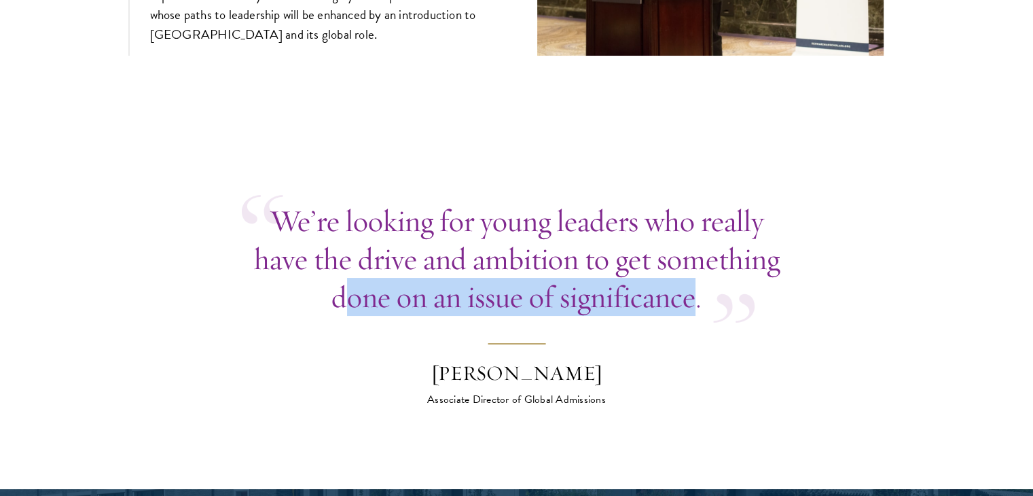
drag, startPoint x: 569, startPoint y: 245, endPoint x: 338, endPoint y: 284, distance: 234.3
click at [338, 284] on p "We’re looking for young leaders who really have the drive and ambition to get s…" at bounding box center [517, 259] width 550 height 114
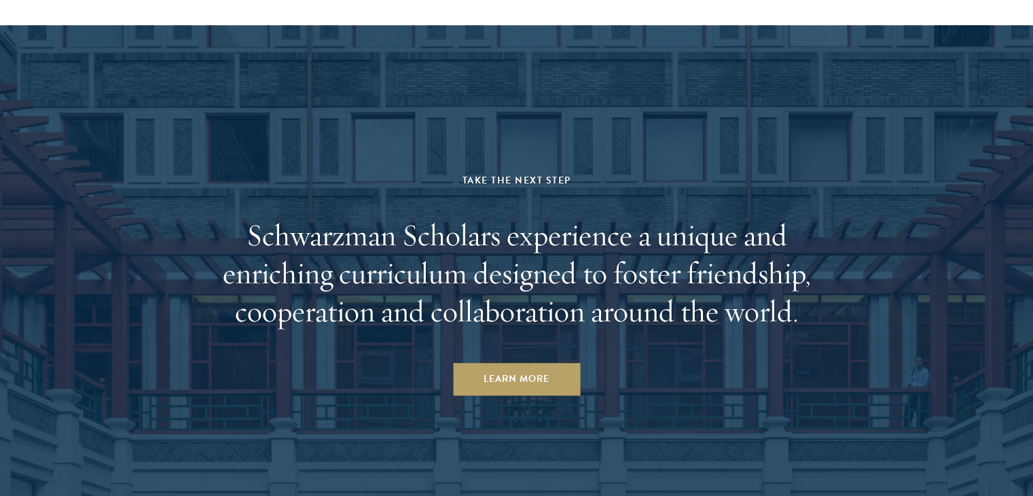
scroll to position [6793, 0]
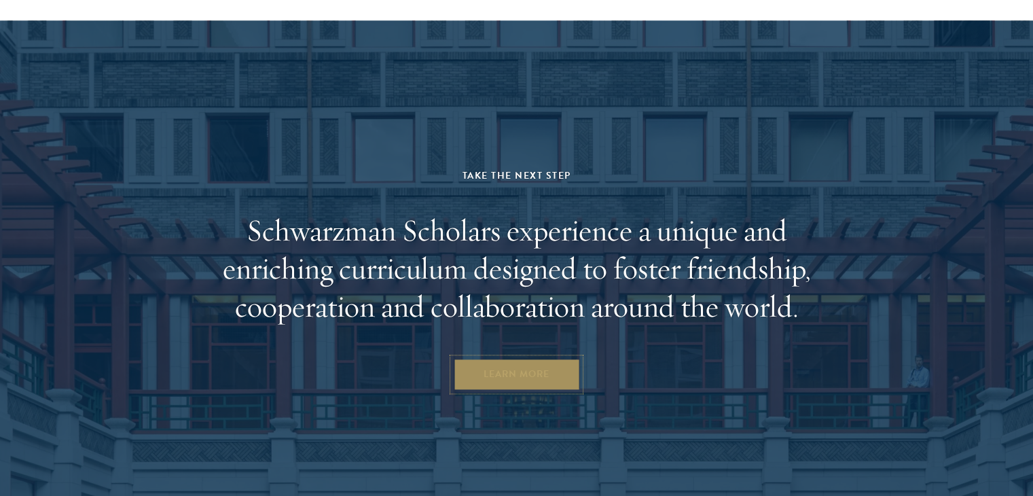
click at [470, 358] on link "Learn More" at bounding box center [516, 374] width 127 height 33
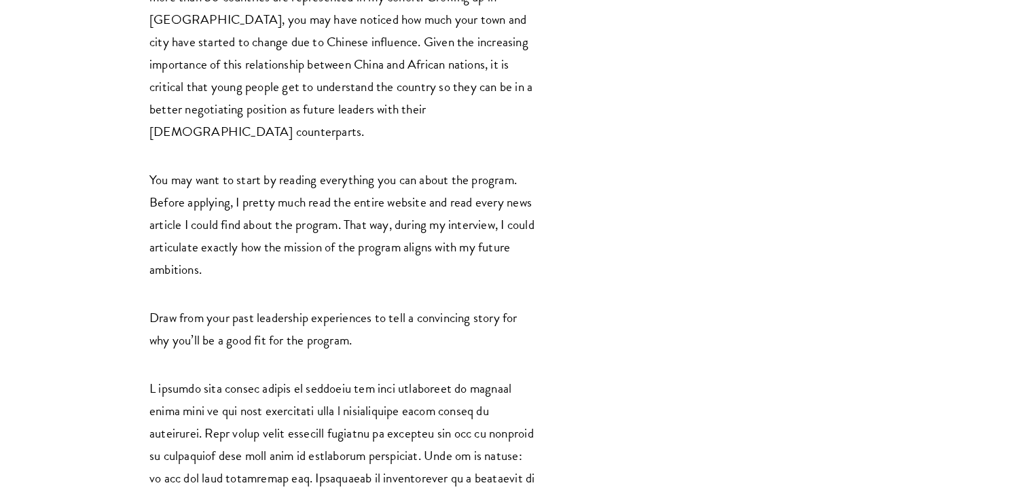
scroll to position [2377, 0]
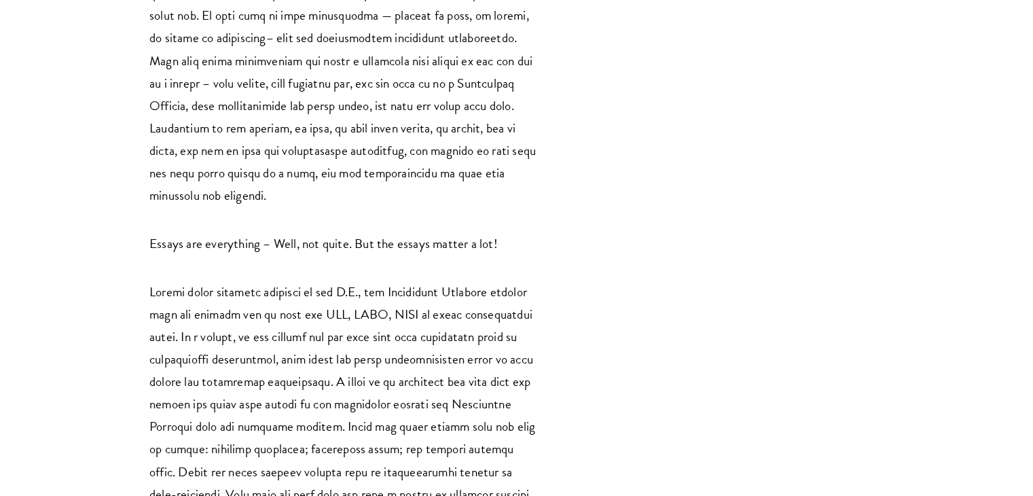
scroll to position [2581, 0]
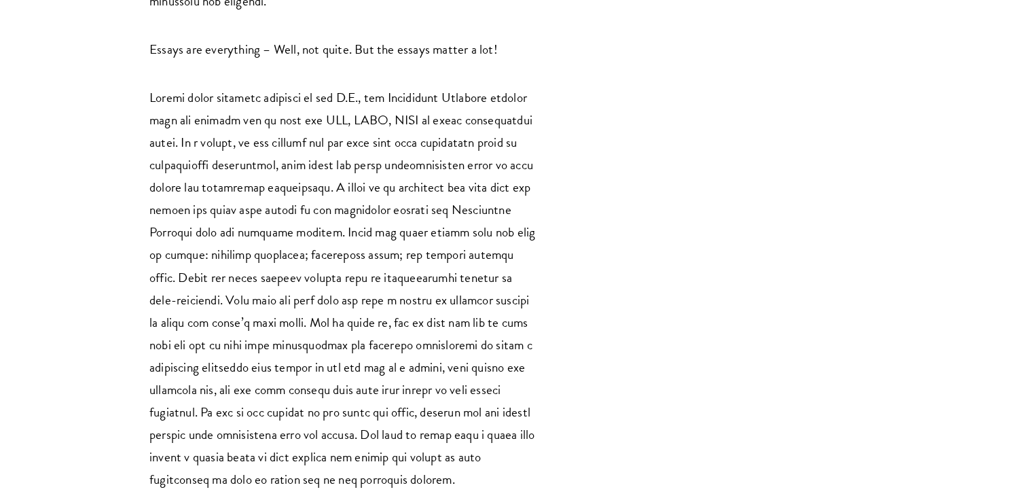
scroll to position [2717, 0]
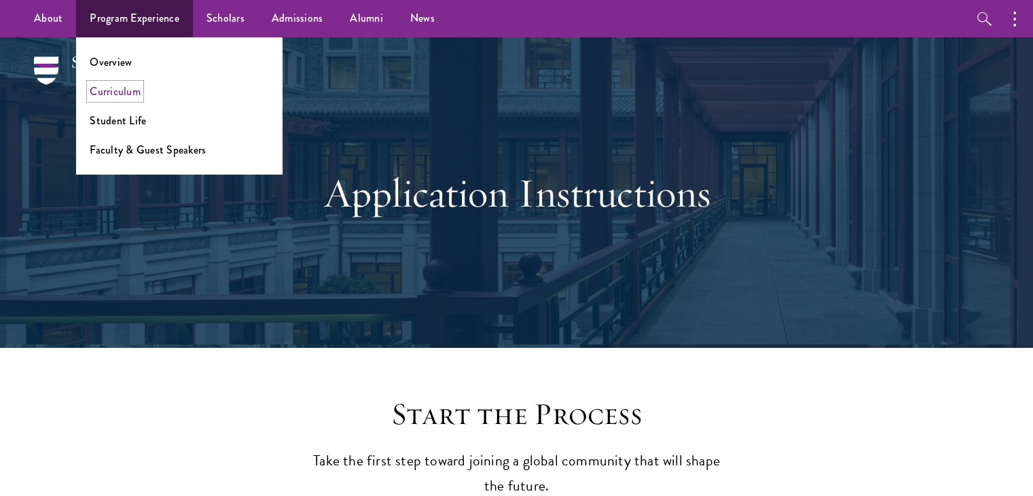
click at [113, 96] on link "Curriculum" at bounding box center [115, 92] width 51 height 16
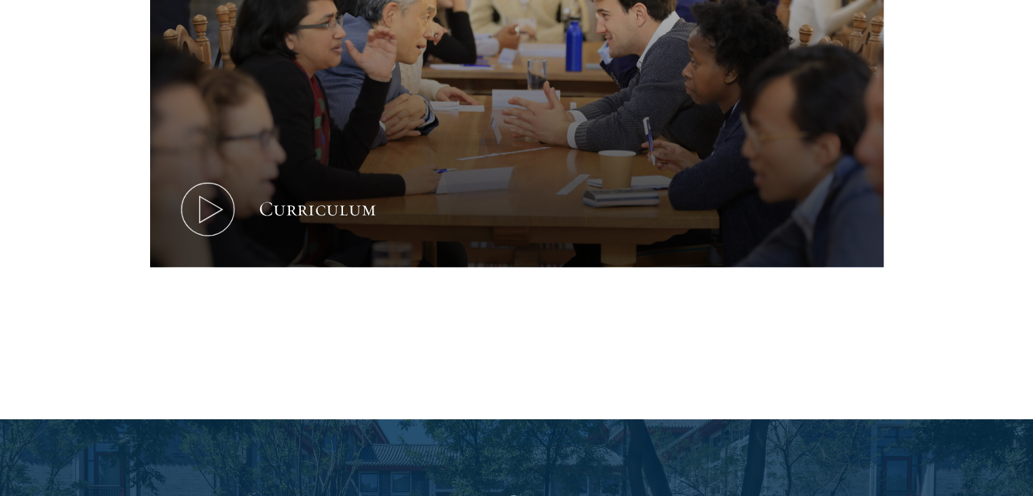
scroll to position [815, 0]
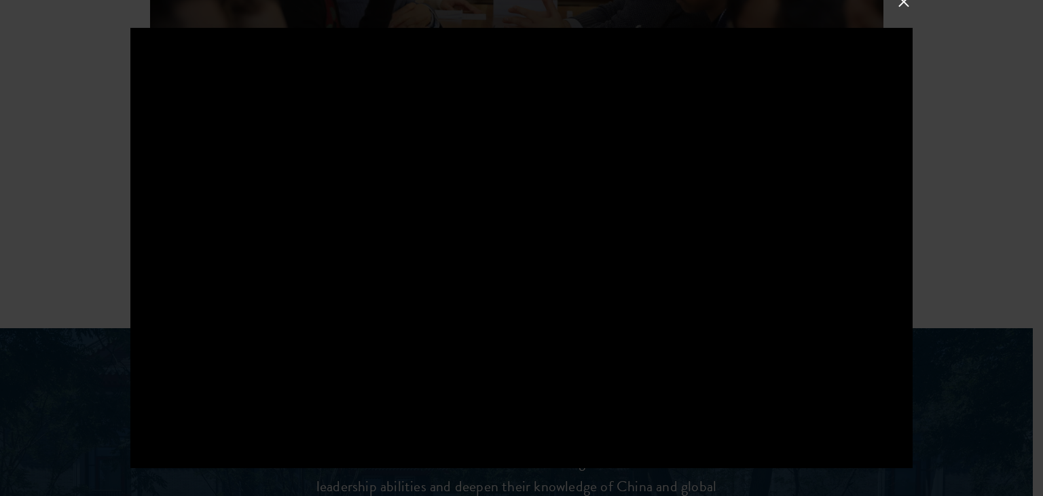
click at [89, 241] on div at bounding box center [521, 248] width 1043 height 496
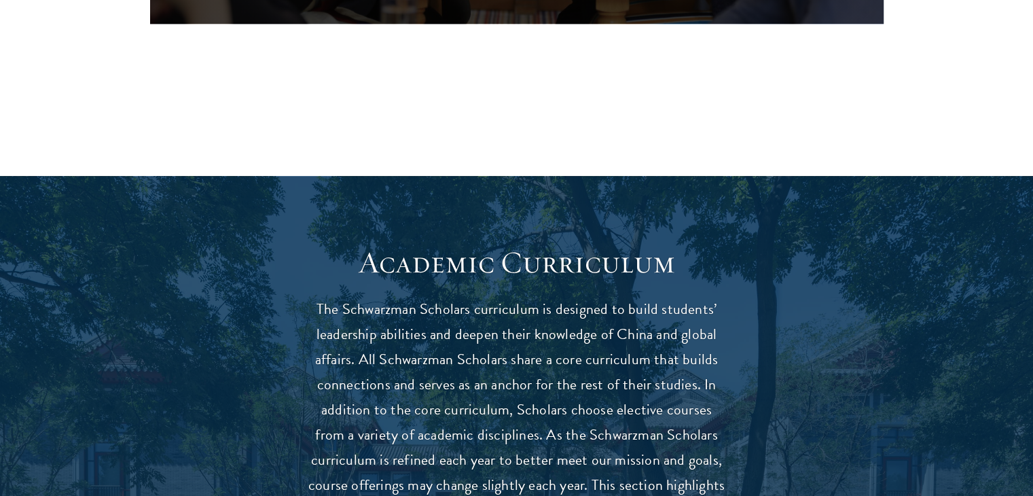
scroll to position [1155, 0]
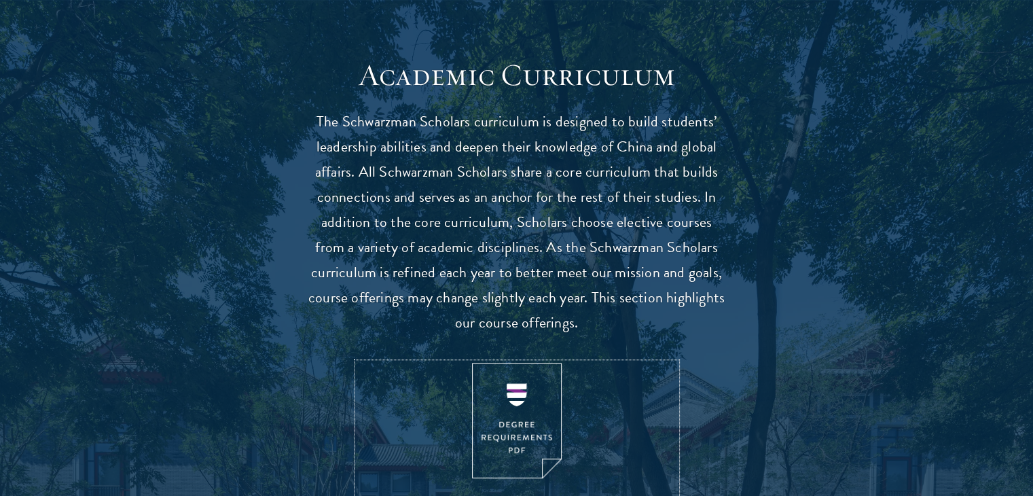
click at [508, 430] on img at bounding box center [517, 421] width 90 height 116
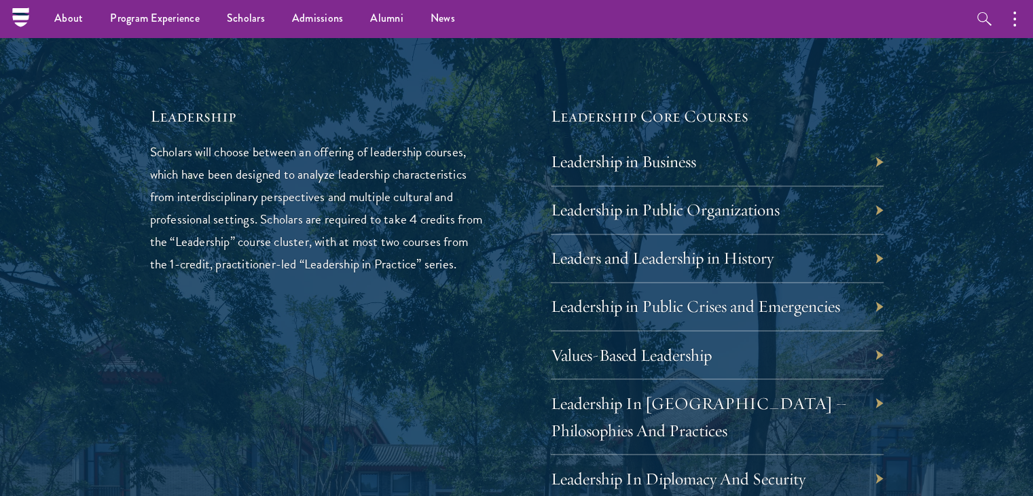
scroll to position [2174, 0]
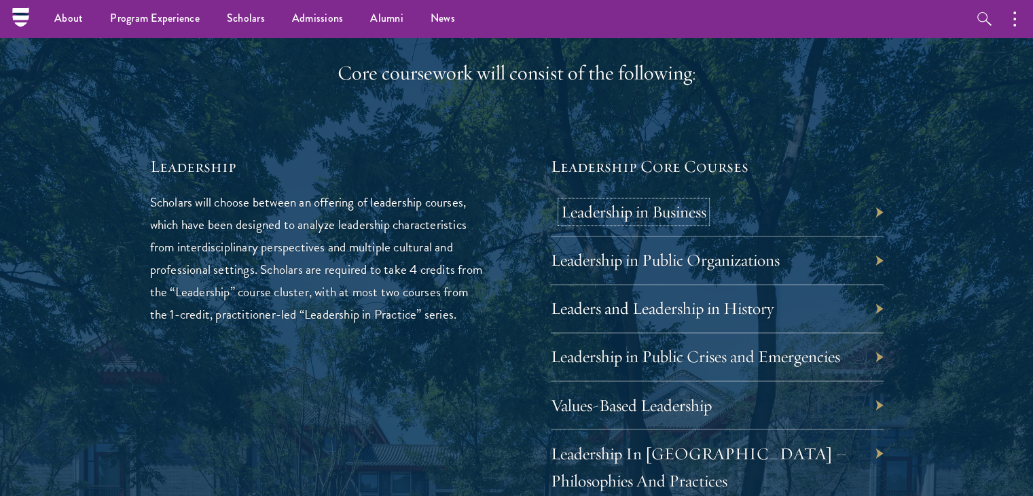
click at [679, 210] on link "Leadership in Business" at bounding box center [633, 211] width 145 height 21
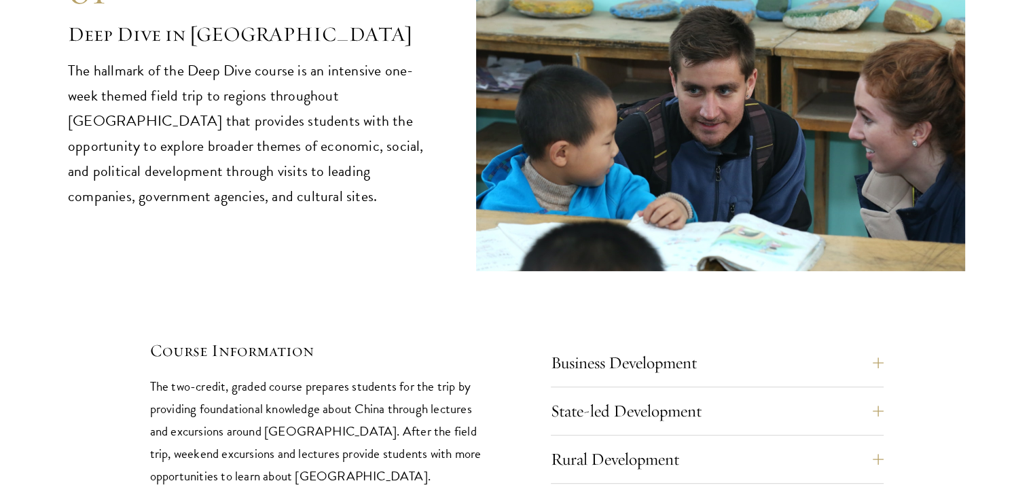
scroll to position [5706, 0]
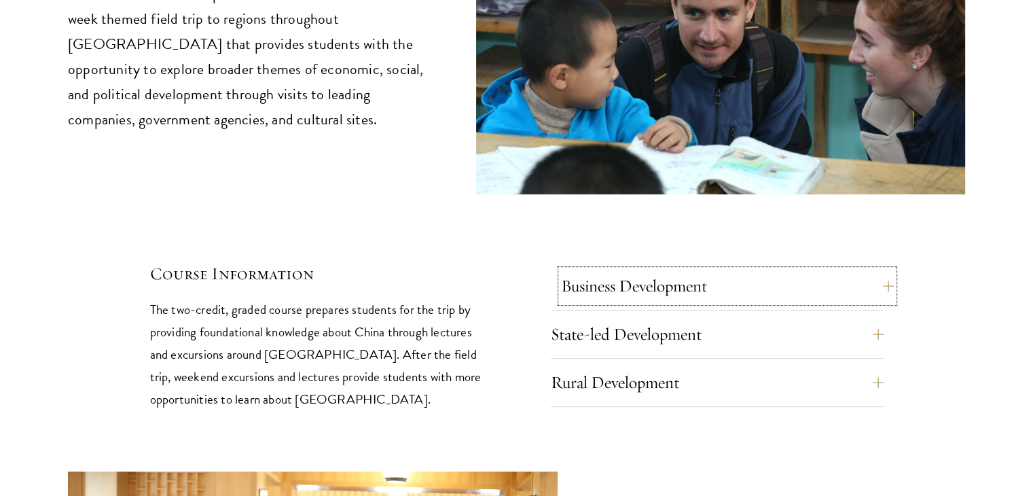
click at [664, 270] on button "Business Development" at bounding box center [727, 286] width 333 height 33
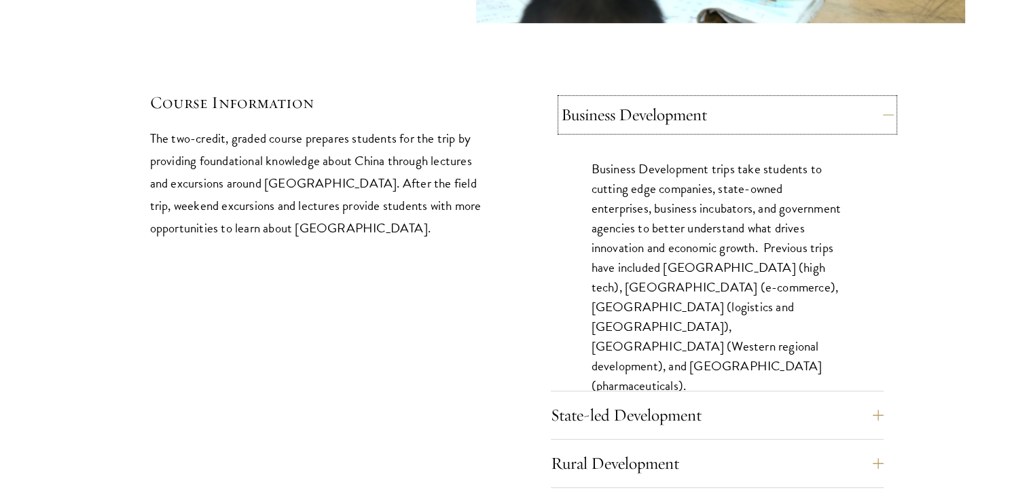
scroll to position [5977, 0]
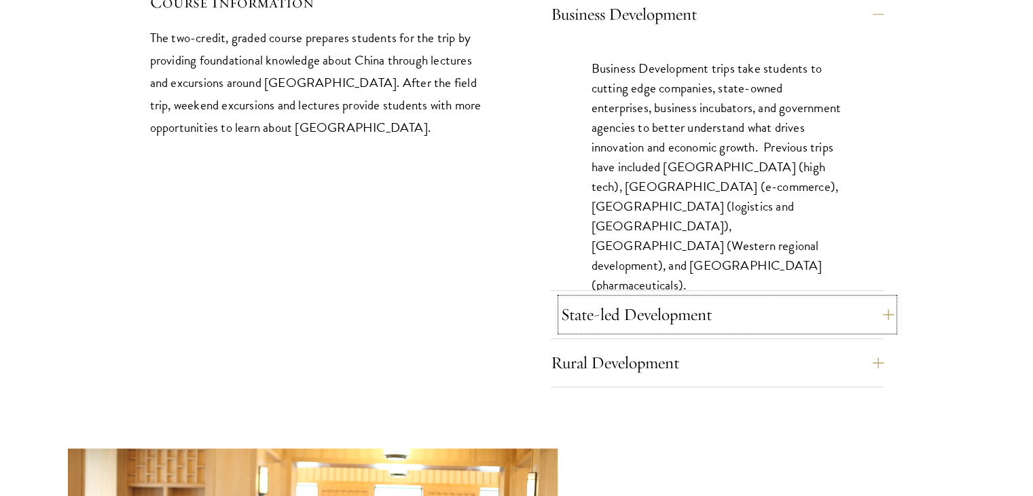
click at [652, 298] on button "State-led Development" at bounding box center [727, 314] width 333 height 33
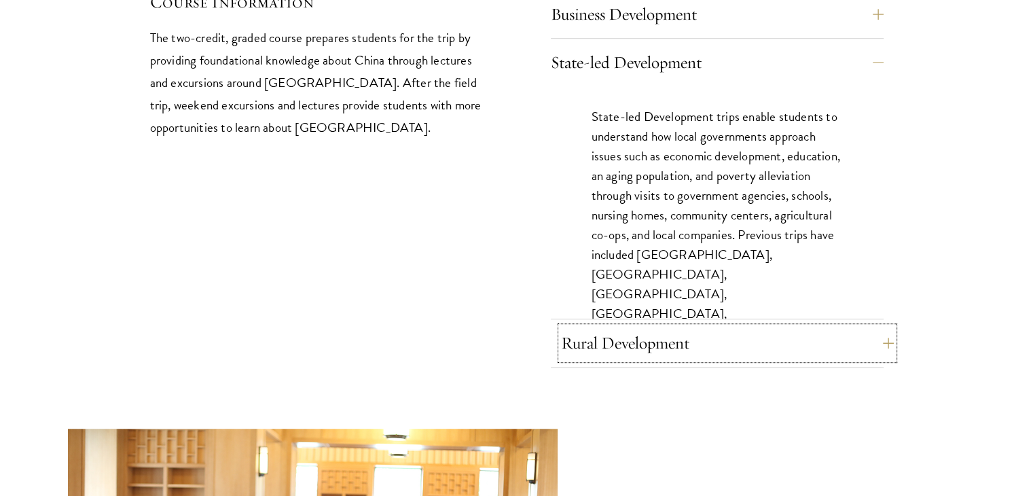
click at [643, 327] on button "Rural Development" at bounding box center [727, 343] width 333 height 33
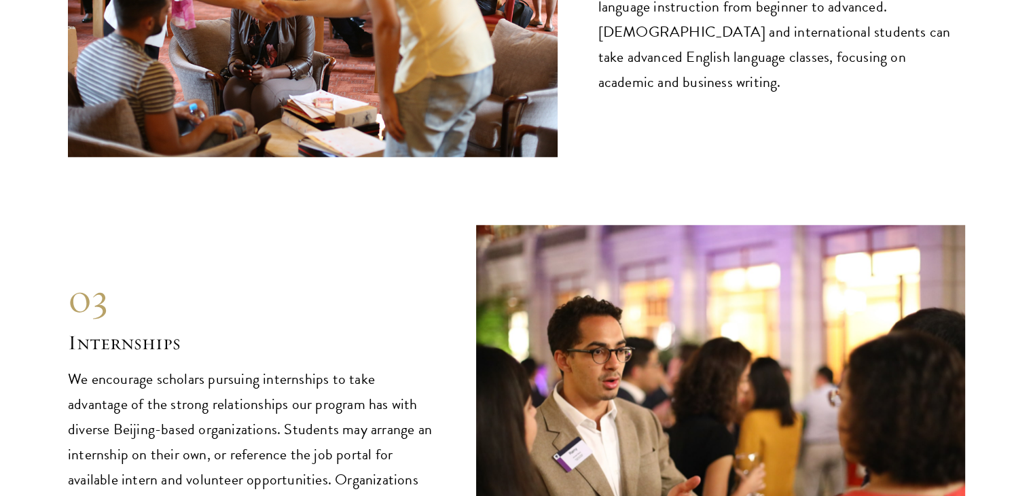
scroll to position [6589, 0]
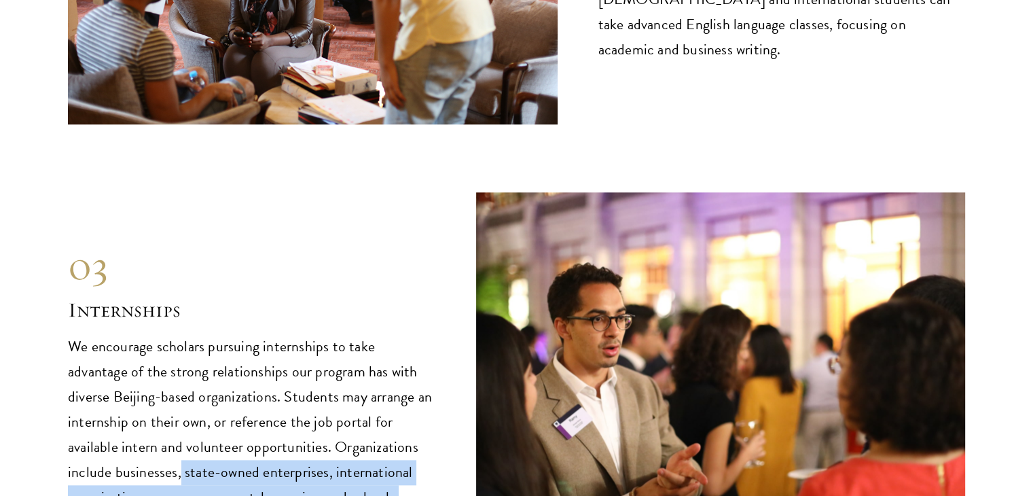
drag, startPoint x: 185, startPoint y: 420, endPoint x: 437, endPoint y: 446, distance: 252.6
click at [437, 446] on div "03 Internships 03 Internships We encourage scholars pursuing internships to tak…" at bounding box center [516, 375] width 897 height 367
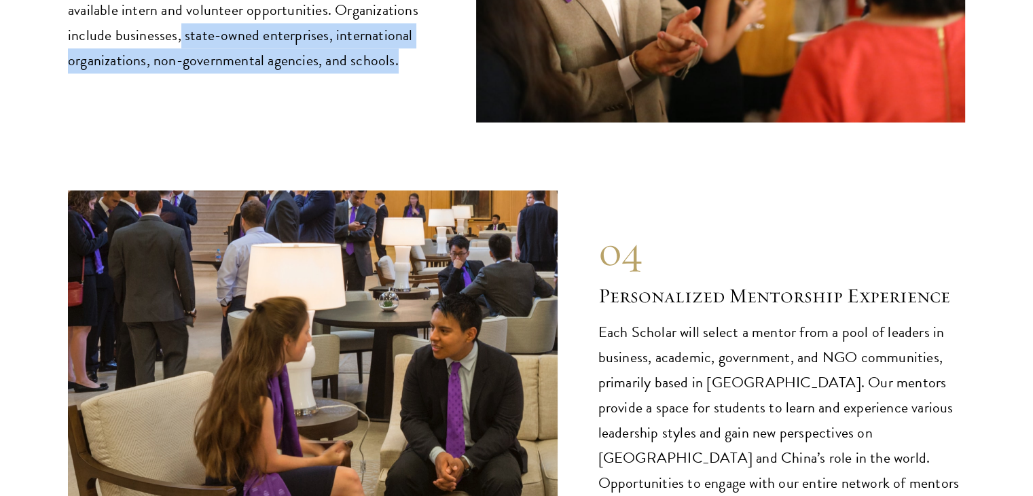
scroll to position [7064, 0]
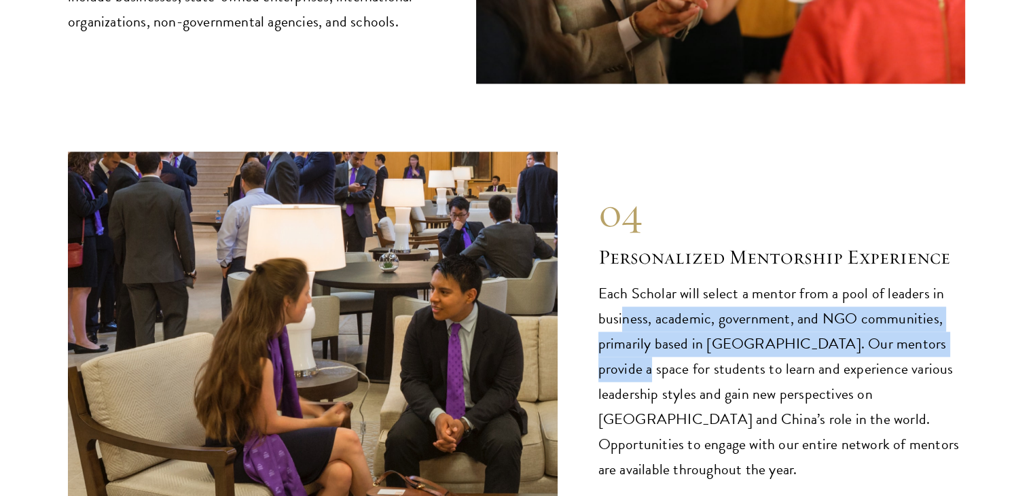
drag, startPoint x: 623, startPoint y: 274, endPoint x: 985, endPoint y: 307, distance: 363.6
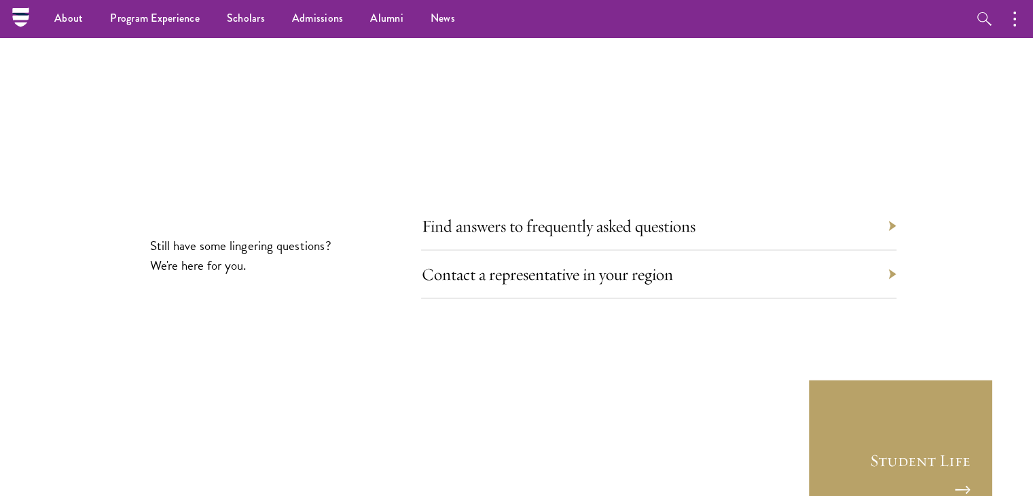
scroll to position [7676, 0]
click at [842, 252] on div "Contact a representative in your region" at bounding box center [658, 276] width 475 height 48
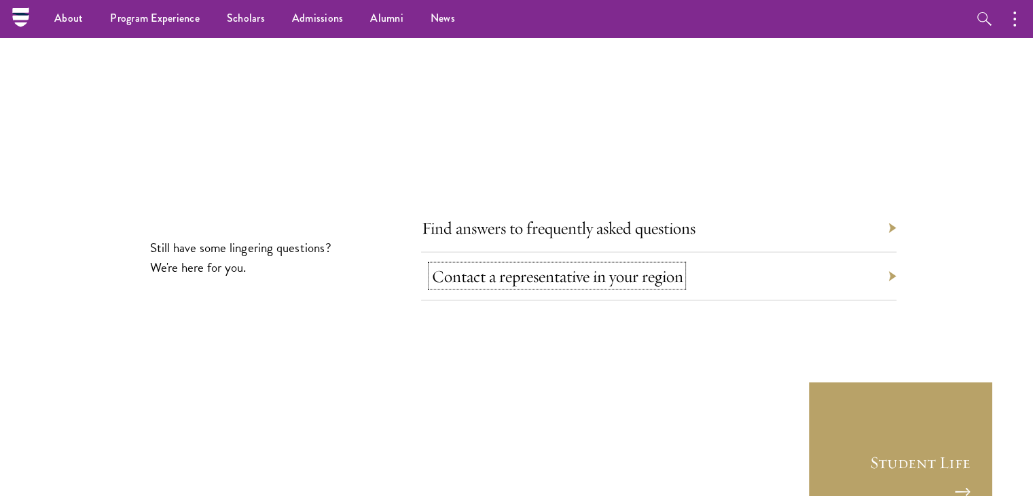
click at [516, 265] on link "Contact a representative in your region" at bounding box center [556, 275] width 251 height 21
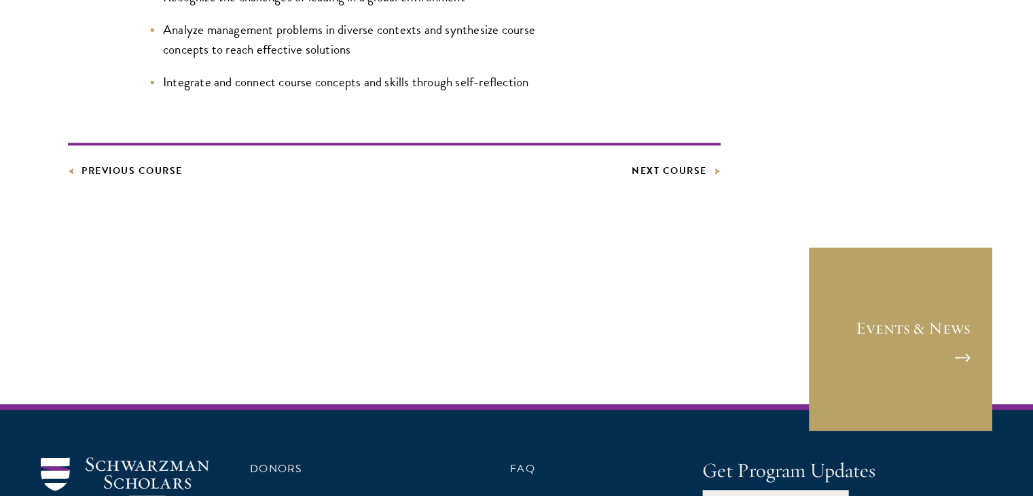
scroll to position [1019, 0]
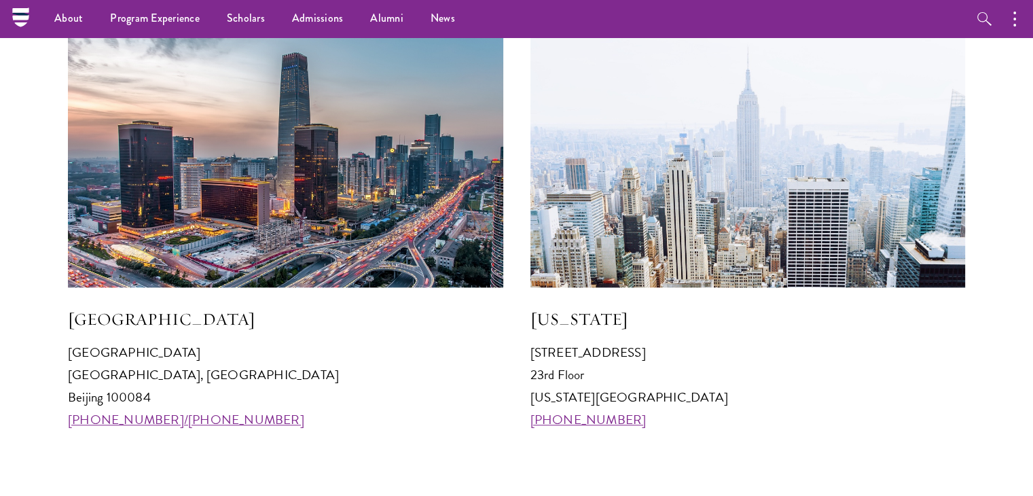
scroll to position [1291, 0]
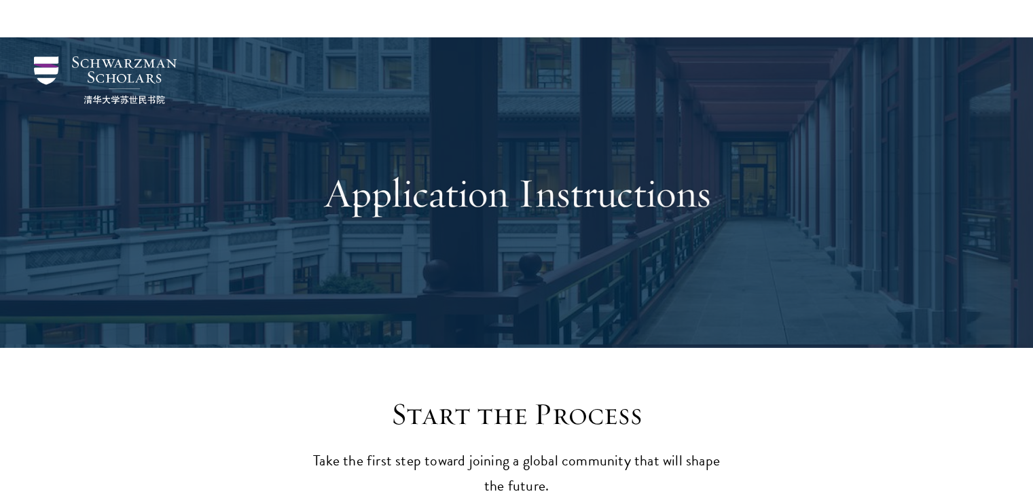
scroll to position [475, 0]
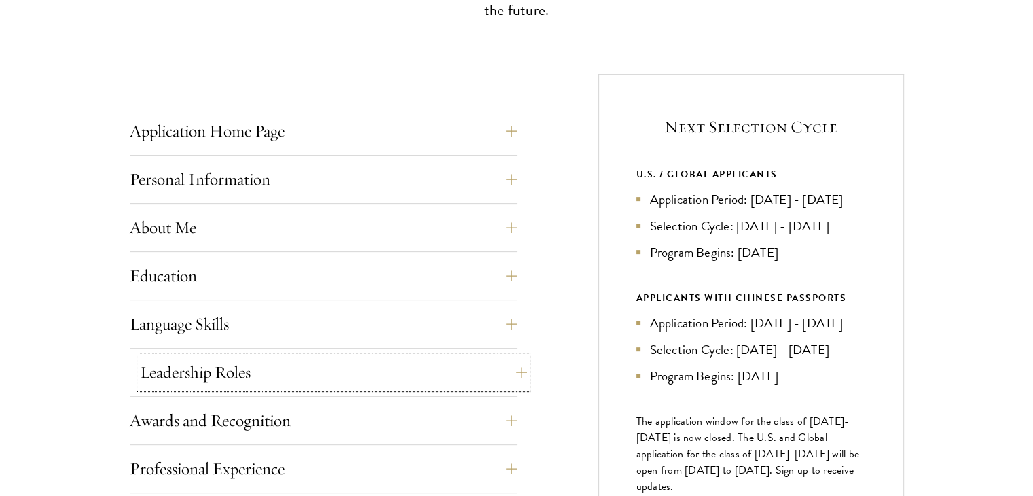
click at [249, 362] on button "Leadership Roles" at bounding box center [333, 372] width 387 height 33
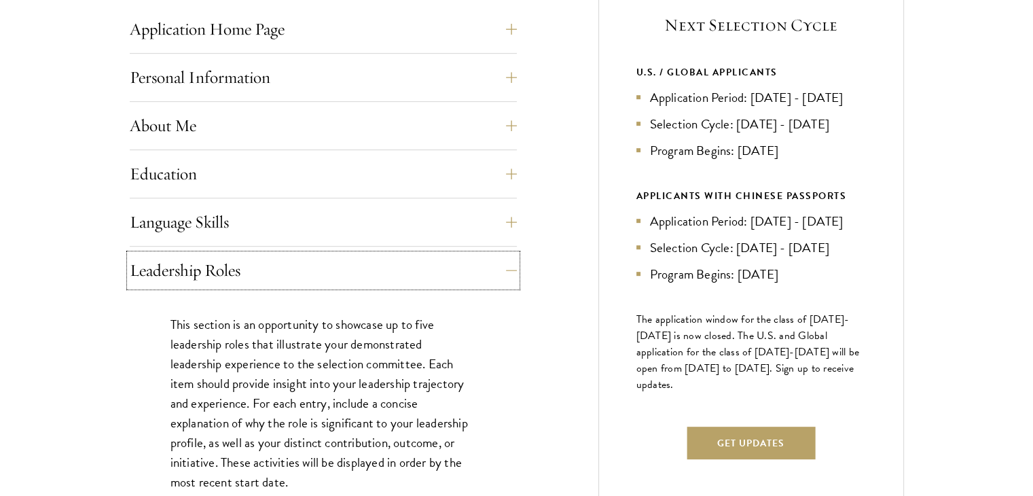
scroll to position [815, 0]
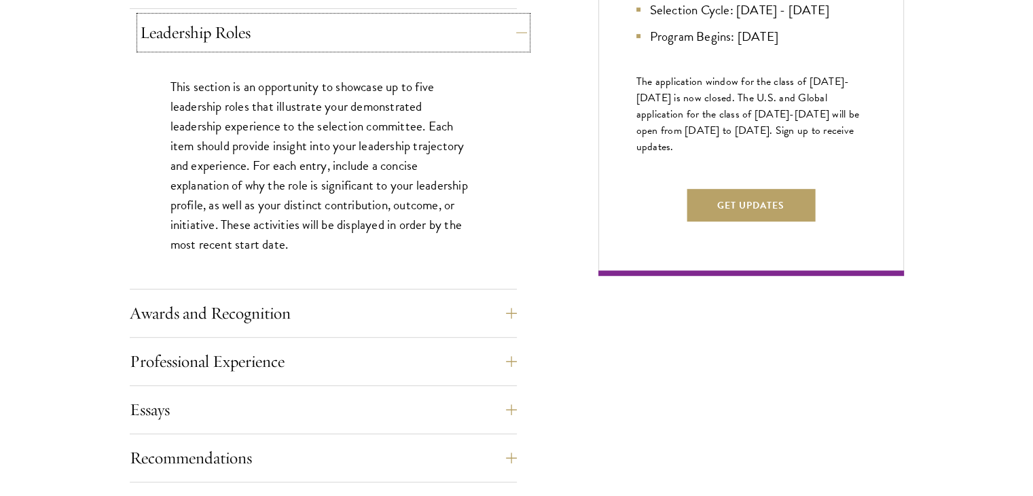
click at [268, 40] on button "Leadership Roles" at bounding box center [333, 32] width 387 height 33
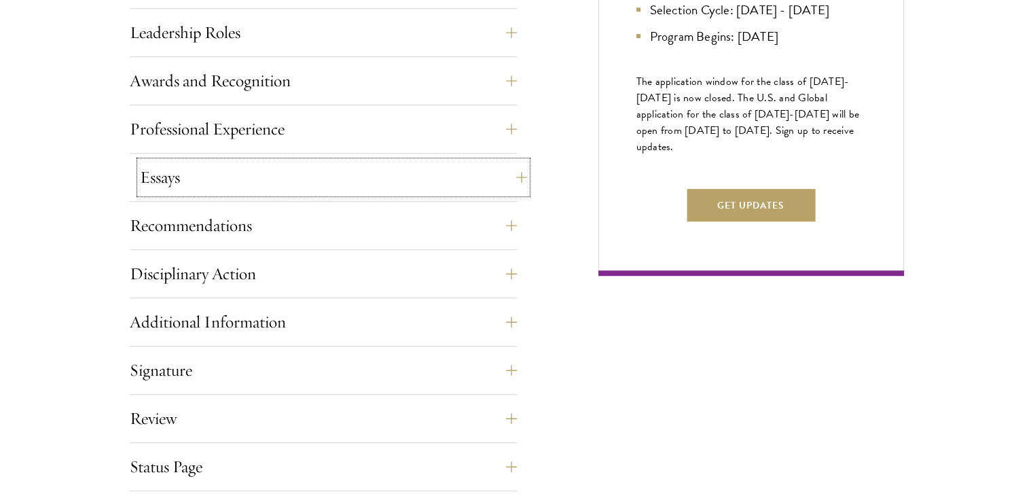
click at [259, 177] on button "Essays" at bounding box center [333, 177] width 387 height 33
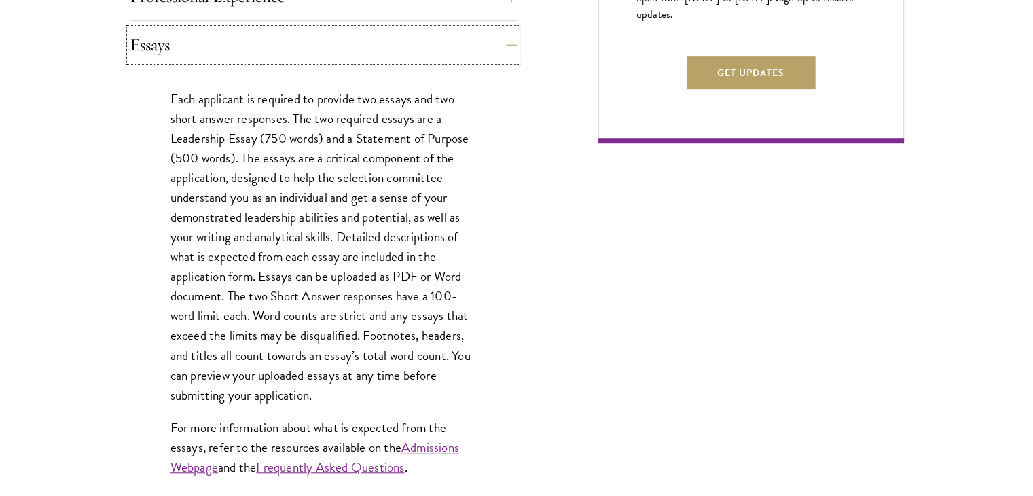
scroll to position [951, 0]
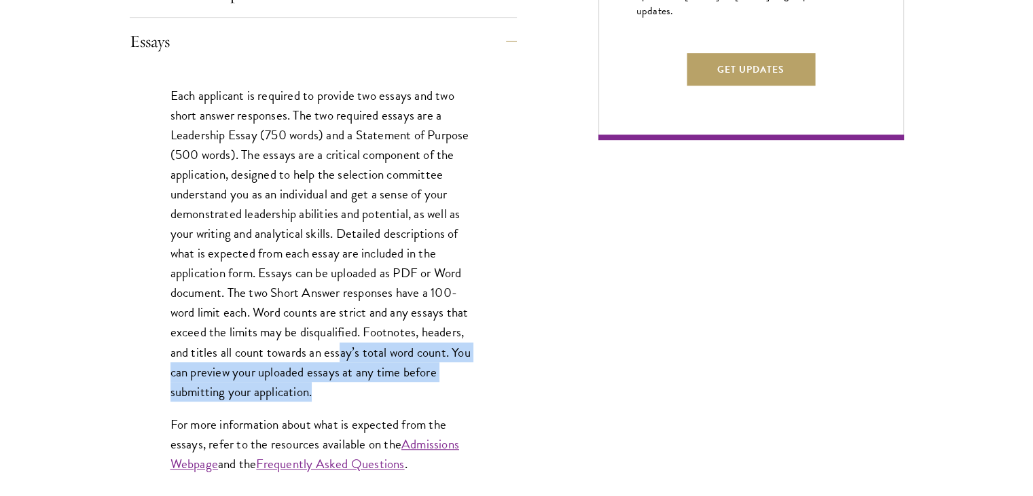
drag, startPoint x: 362, startPoint y: 385, endPoint x: 339, endPoint y: 350, distance: 42.2
click at [339, 350] on p "Each applicant is required to provide two essays and two short answer responses…" at bounding box center [323, 244] width 306 height 316
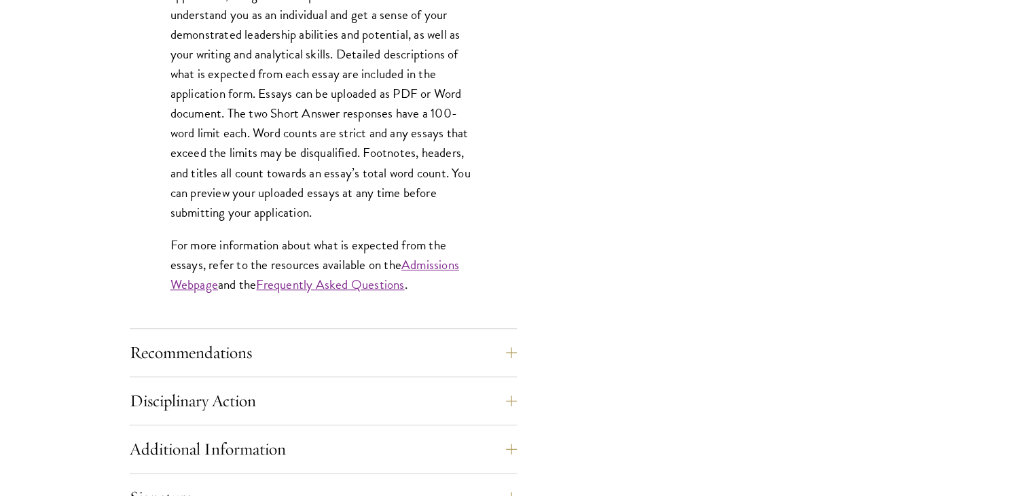
scroll to position [1155, 0]
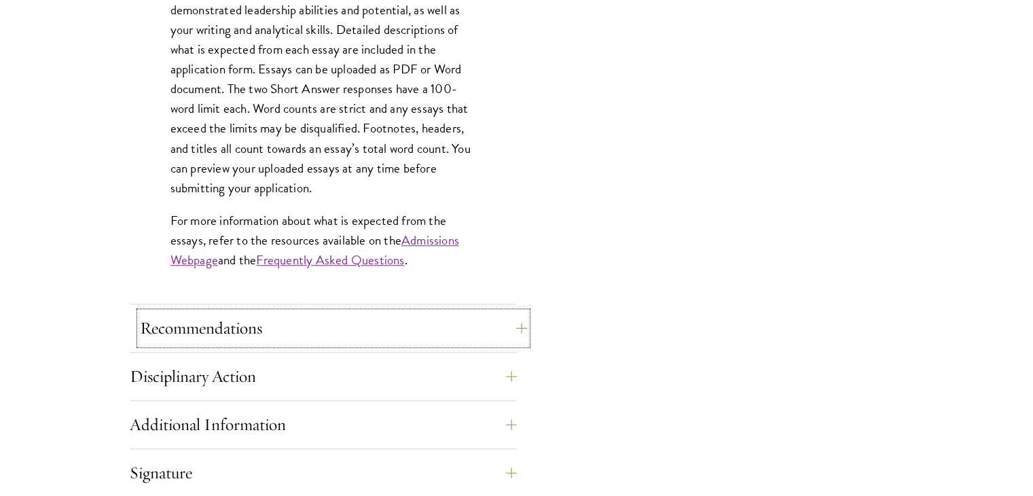
click at [295, 323] on button "Recommendations" at bounding box center [333, 328] width 387 height 33
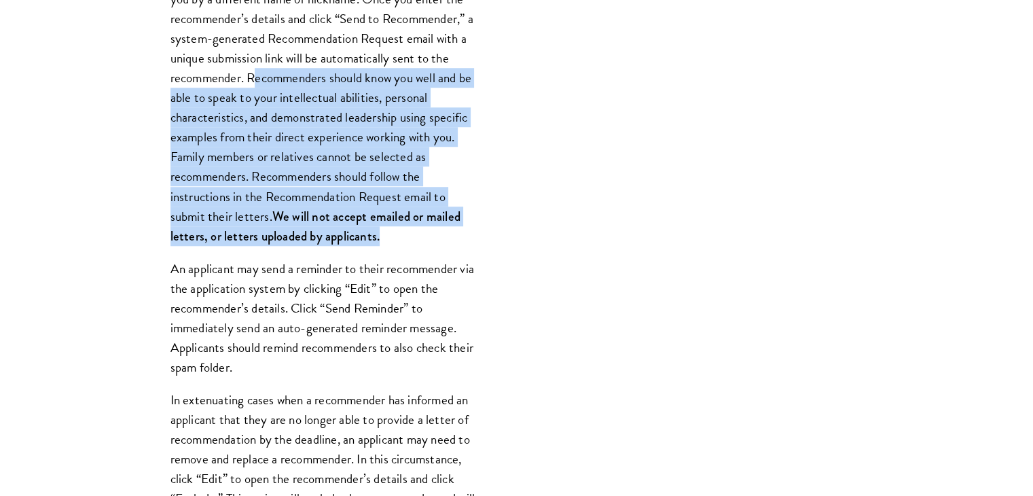
drag, startPoint x: 258, startPoint y: 77, endPoint x: 467, endPoint y: 232, distance: 259.9
click at [467, 232] on p "Register three recommenders by providing their names, professional titles, and …" at bounding box center [323, 88] width 306 height 316
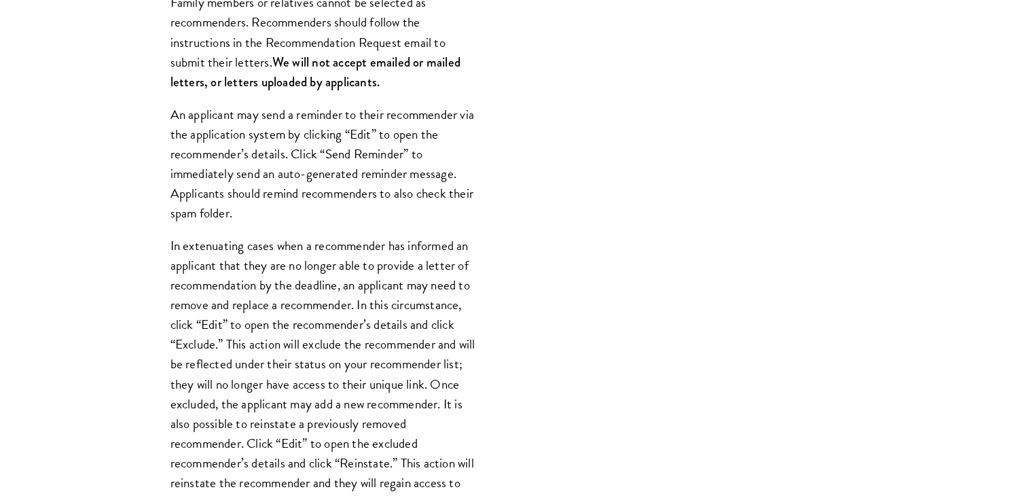
scroll to position [1359, 0]
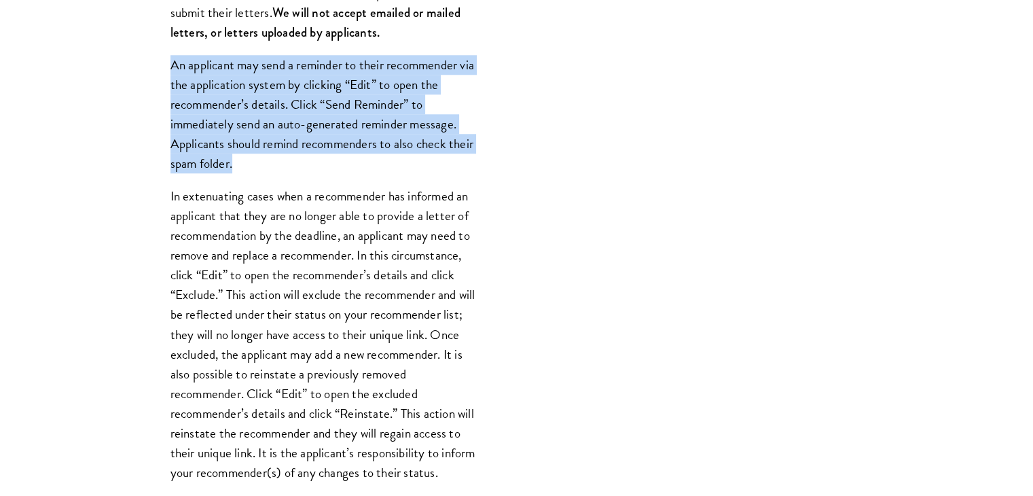
drag, startPoint x: 165, startPoint y: 59, endPoint x: 291, endPoint y: 166, distance: 165.8
click at [291, 166] on div "Register three recommenders by providing their names, professional titles, and …" at bounding box center [323, 252] width 387 height 1093
click at [291, 166] on p "An applicant may send a reminder to their recommender via the application syste…" at bounding box center [323, 114] width 306 height 118
drag, startPoint x: 291, startPoint y: 166, endPoint x: 160, endPoint y: 66, distance: 165.2
click at [162, 67] on div "Register three recommenders by providing their names, professional titles, and …" at bounding box center [323, 252] width 387 height 1093
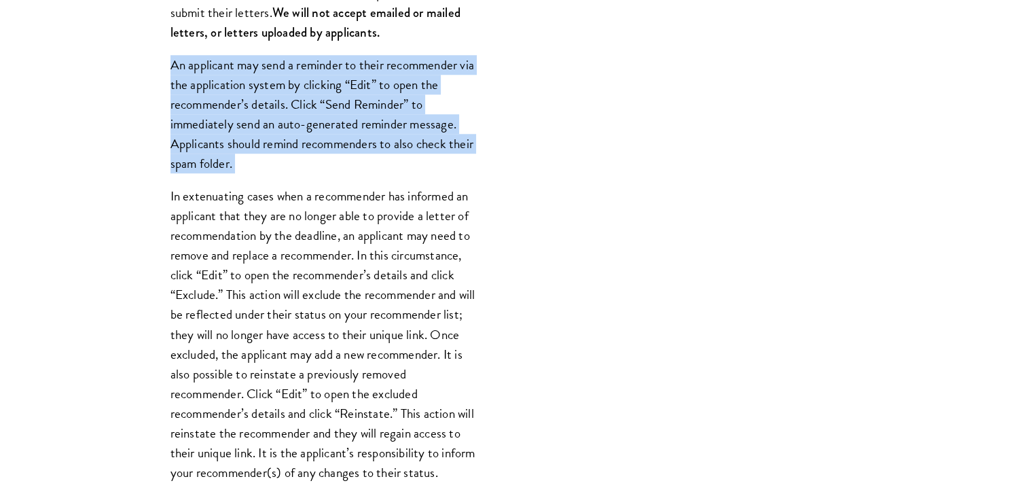
click at [160, 66] on div "Register three recommenders by providing their names, professional titles, and …" at bounding box center [323, 252] width 387 height 1093
drag, startPoint x: 170, startPoint y: 67, endPoint x: 304, endPoint y: 160, distance: 163.4
click at [304, 160] on div "Register three recommenders by providing their names, professional titles, and …" at bounding box center [323, 252] width 387 height 1093
click at [304, 160] on p "An applicant may send a reminder to their recommender via the application syste…" at bounding box center [323, 114] width 306 height 118
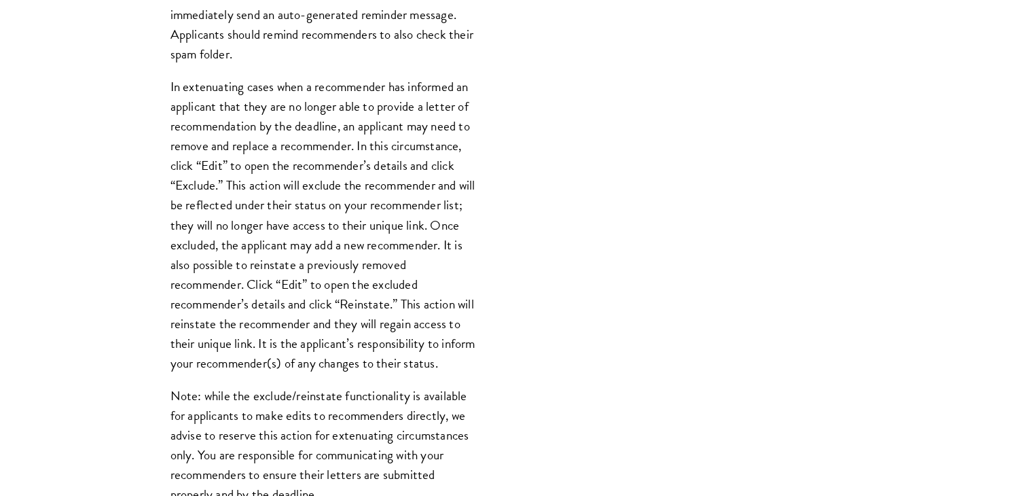
scroll to position [1494, 0]
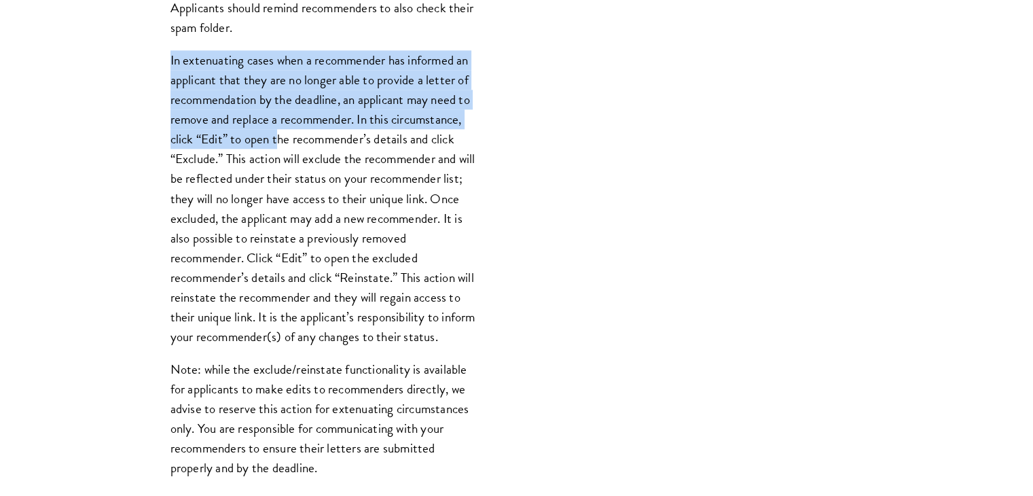
drag, startPoint x: 171, startPoint y: 58, endPoint x: 277, endPoint y: 131, distance: 128.9
click at [277, 131] on p "In extenuating cases when a recommender has informed an applicant that they are…" at bounding box center [323, 198] width 306 height 296
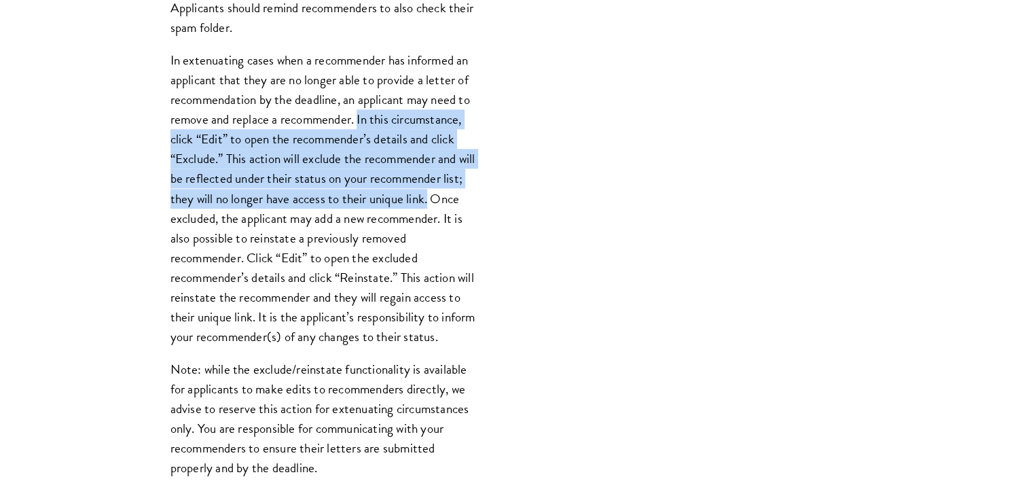
drag, startPoint x: 359, startPoint y: 124, endPoint x: 472, endPoint y: 200, distance: 136.0
click at [472, 199] on p "In extenuating cases when a recommender has informed an applicant that they are…" at bounding box center [323, 198] width 306 height 296
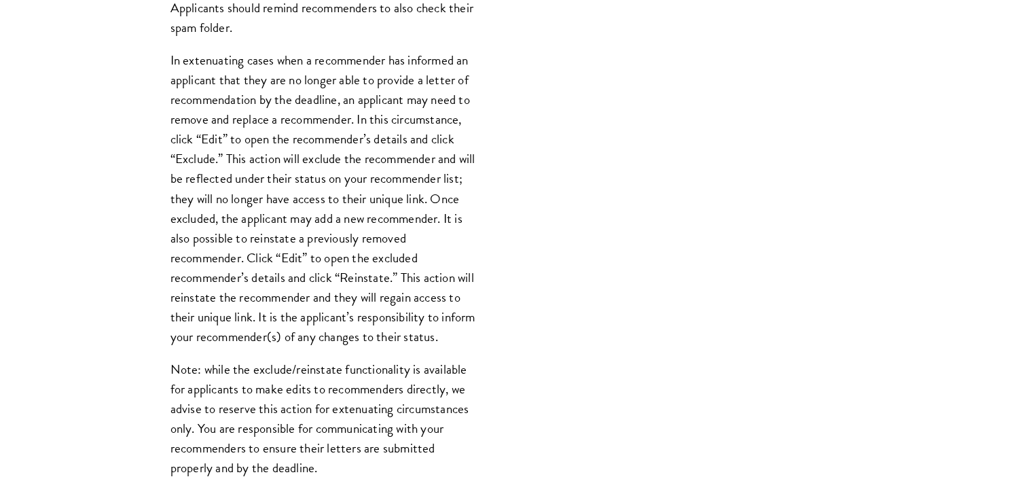
click at [469, 226] on p "In extenuating cases when a recommender has informed an applicant that they are…" at bounding box center [323, 198] width 306 height 296
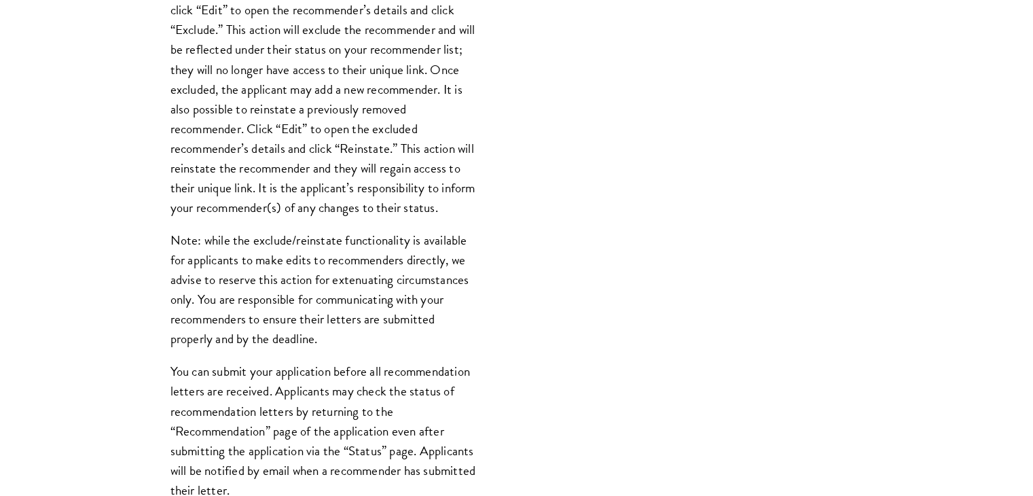
scroll to position [1630, 0]
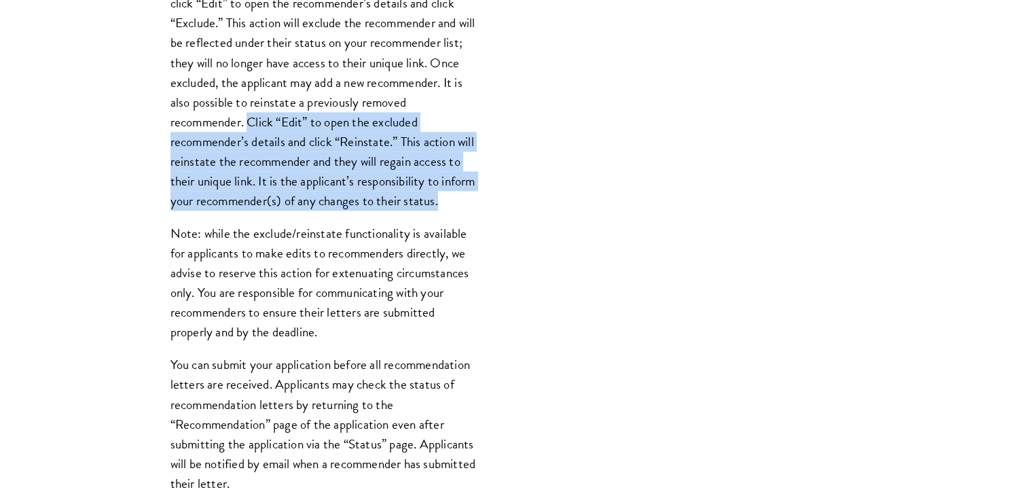
drag, startPoint x: 294, startPoint y: 123, endPoint x: 389, endPoint y: 220, distance: 135.5
click at [389, 211] on p "In extenuating cases when a recommender has informed an applicant that they are…" at bounding box center [323, 62] width 306 height 296
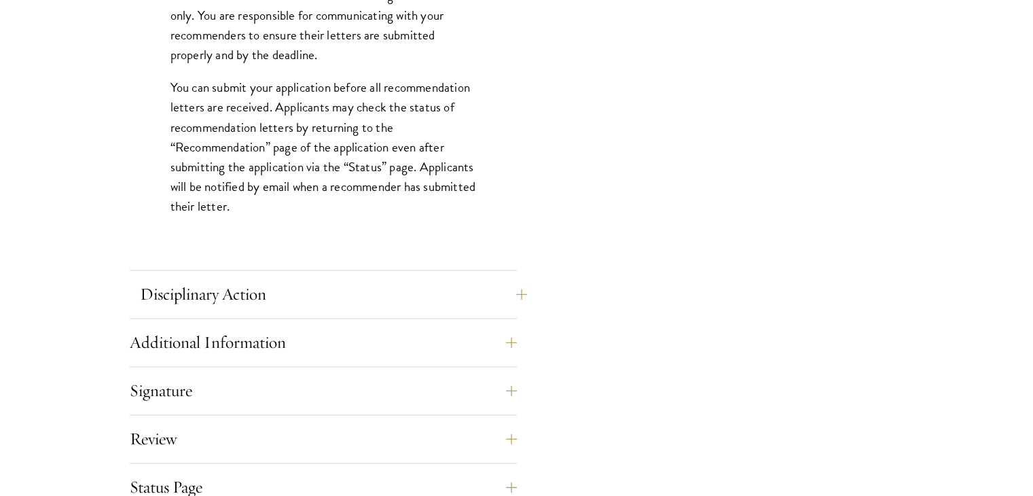
scroll to position [1970, 0]
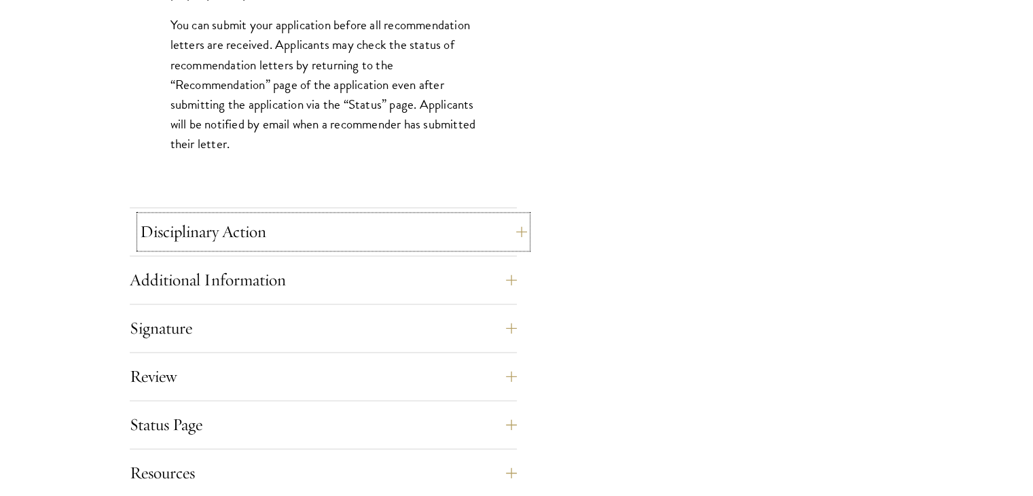
click at [359, 216] on button "Disciplinary Action" at bounding box center [333, 231] width 387 height 33
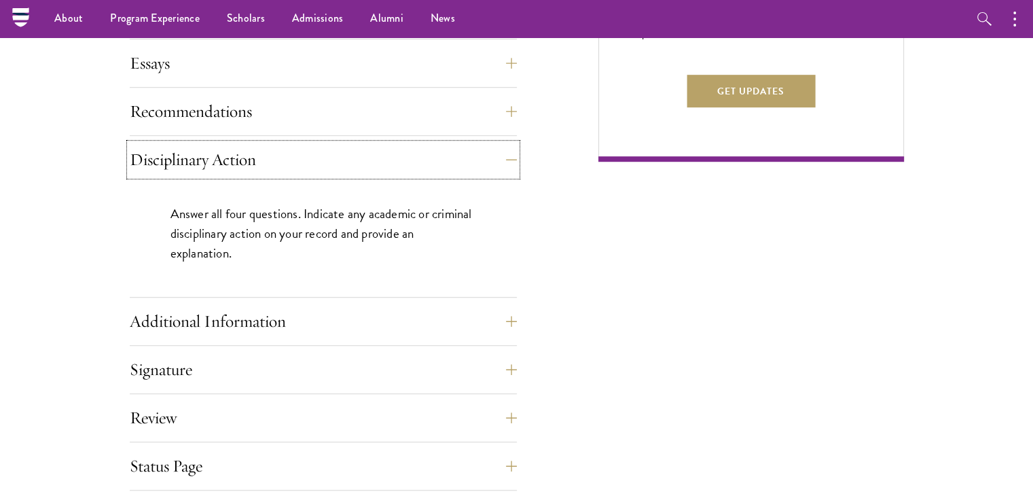
scroll to position [883, 0]
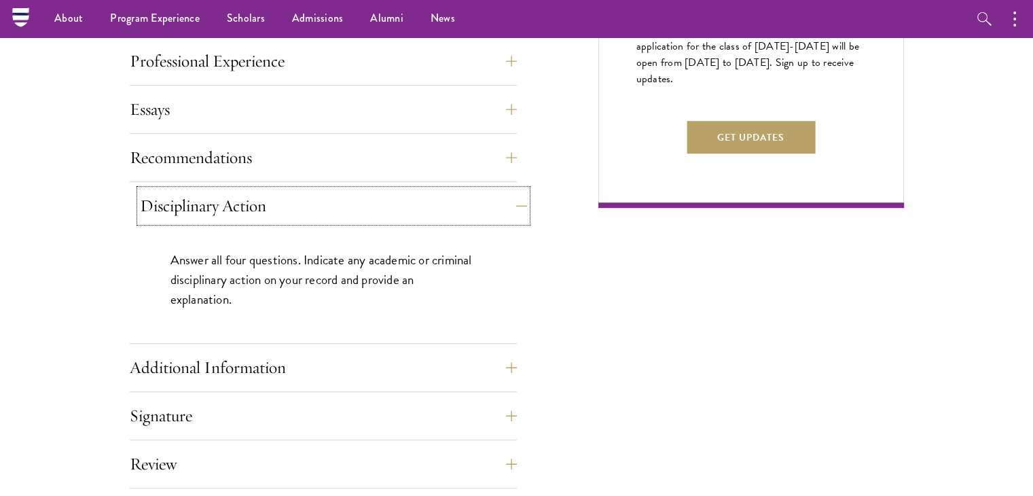
click at [363, 217] on button "Disciplinary Action" at bounding box center [333, 206] width 387 height 33
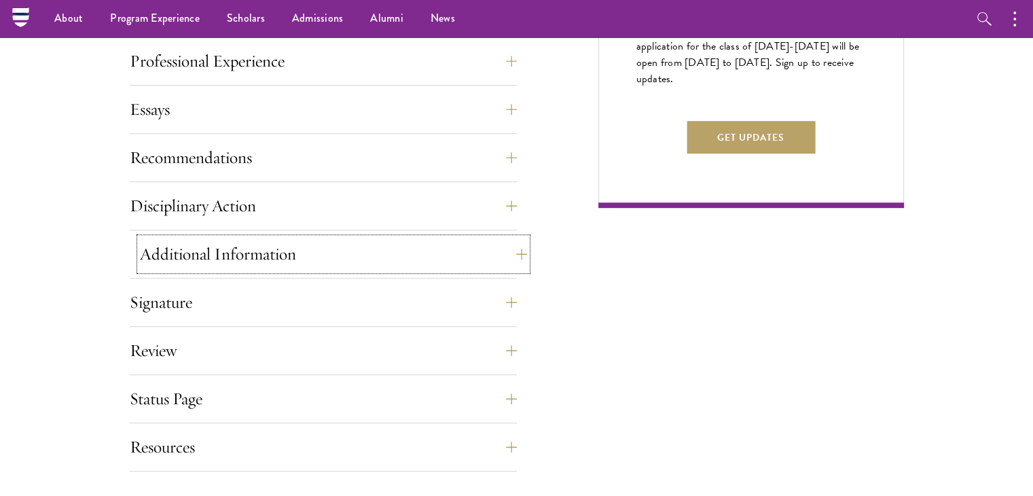
click at [366, 242] on button "Additional Information" at bounding box center [333, 254] width 387 height 33
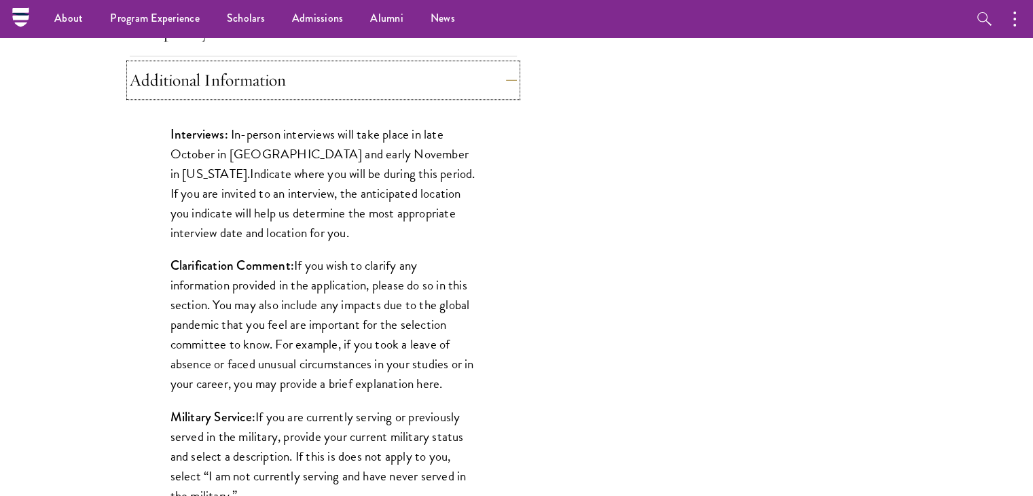
scroll to position [1019, 0]
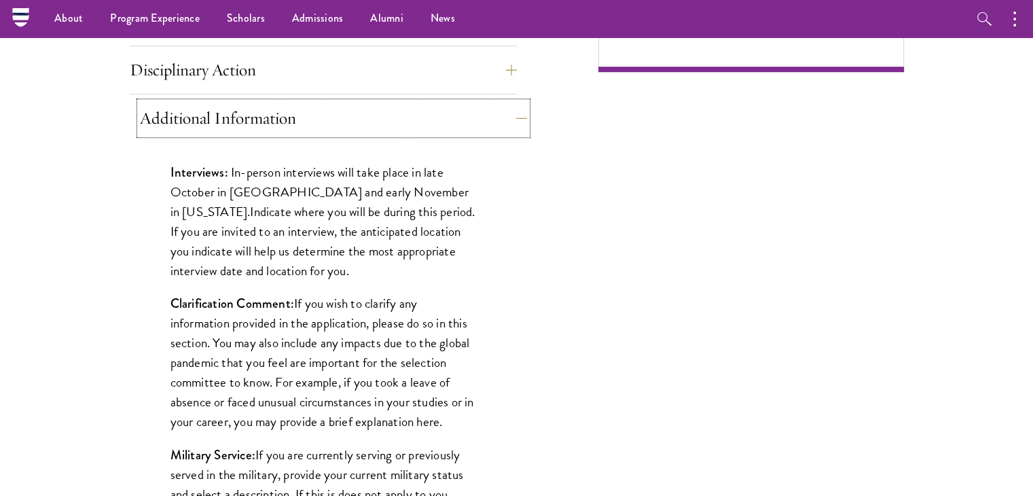
click at [347, 126] on button "Additional Information" at bounding box center [333, 118] width 387 height 33
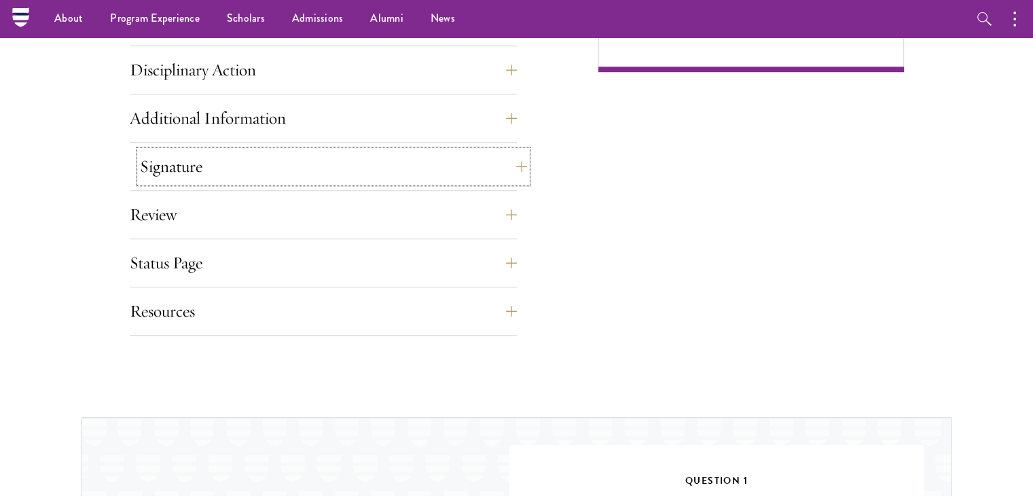
click at [337, 154] on button "Signature" at bounding box center [333, 166] width 387 height 33
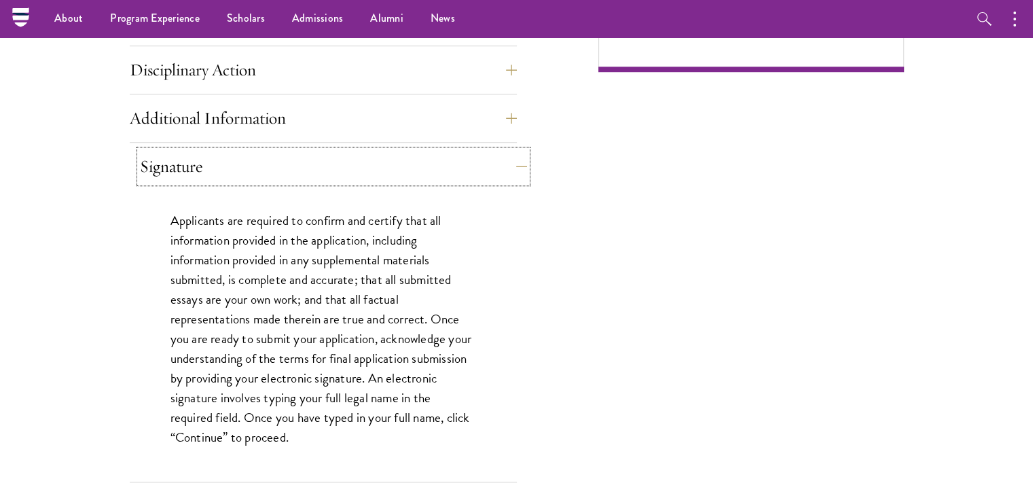
click at [348, 162] on button "Signature" at bounding box center [333, 166] width 387 height 33
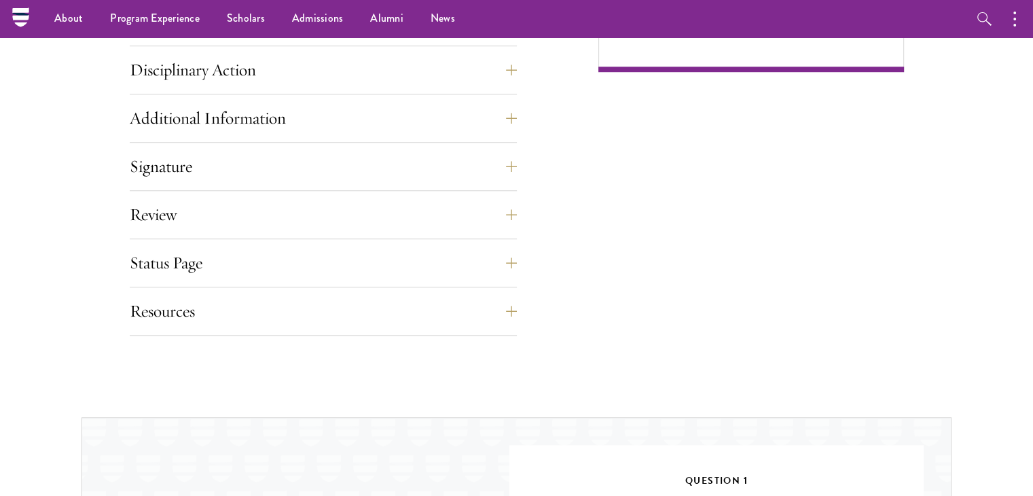
click at [359, 202] on button "Review" at bounding box center [333, 214] width 387 height 33
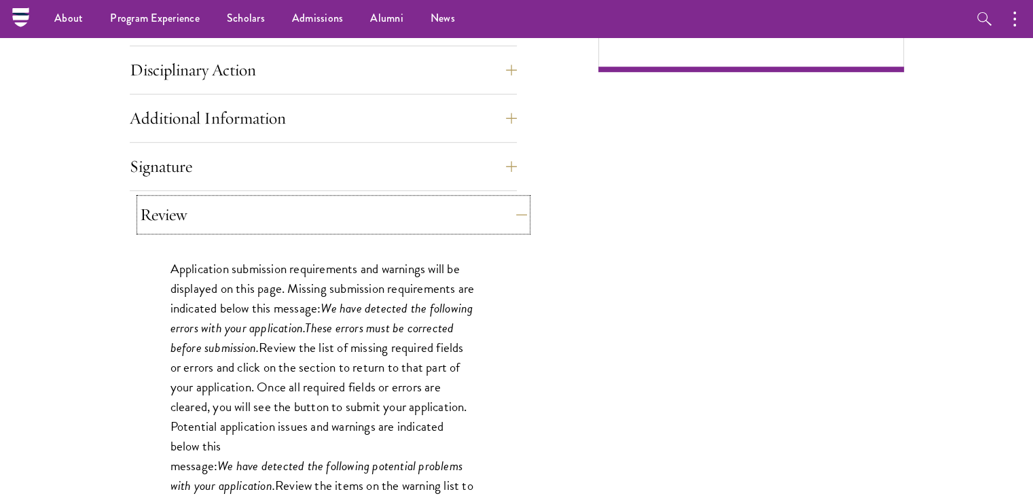
click at [364, 212] on button "Review" at bounding box center [333, 214] width 387 height 33
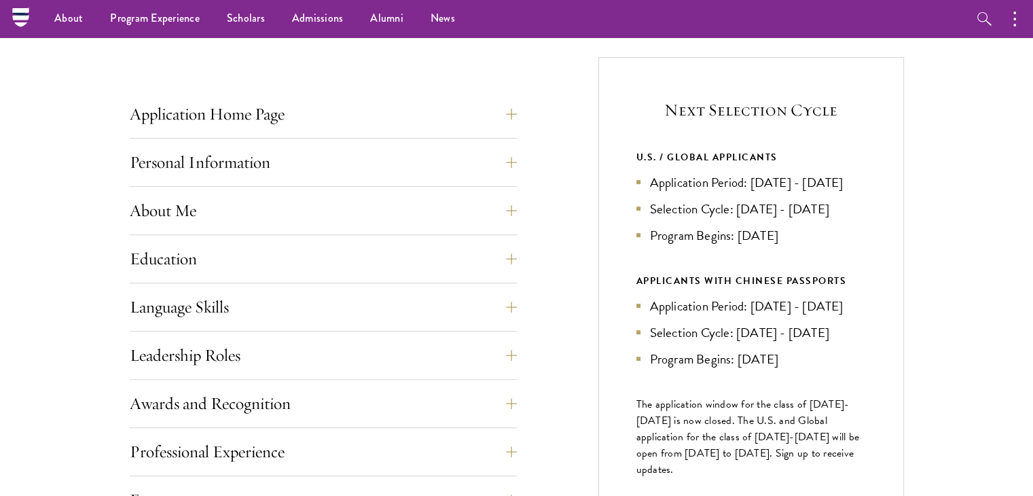
scroll to position [475, 0]
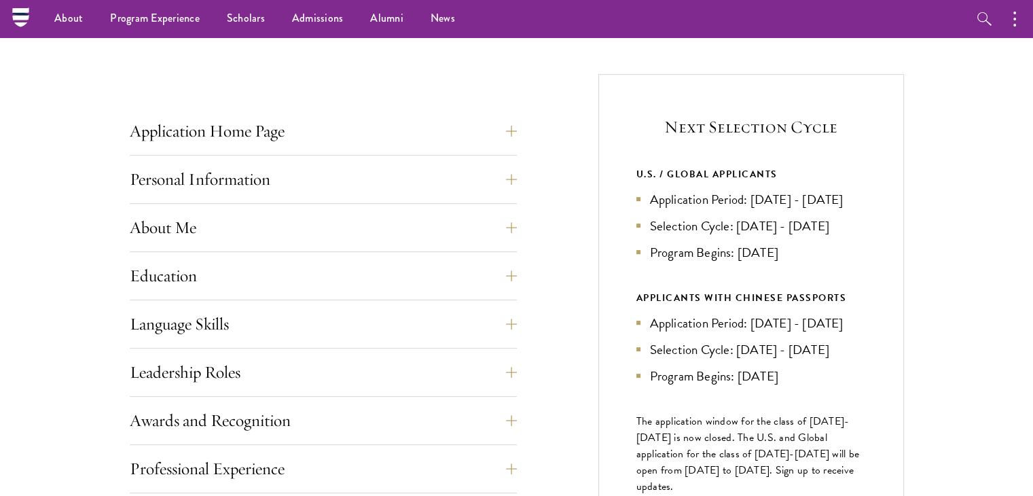
drag, startPoint x: 713, startPoint y: 204, endPoint x: 881, endPoint y: 198, distance: 167.9
click at [881, 198] on div "Next Selection Cycle U.S. / GLOBAL APPLICANTS Application Period: [DATE] - [DAT…" at bounding box center [751, 344] width 306 height 541
